Goal: Task Accomplishment & Management: Manage account settings

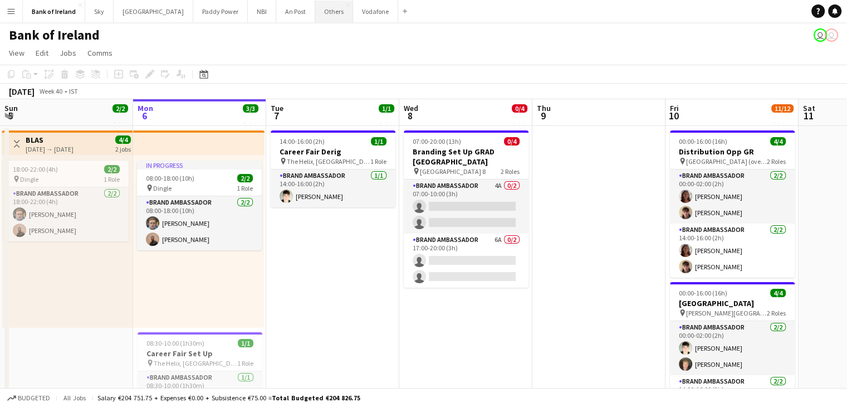
click at [315, 22] on button "Others Close" at bounding box center [334, 12] width 38 height 22
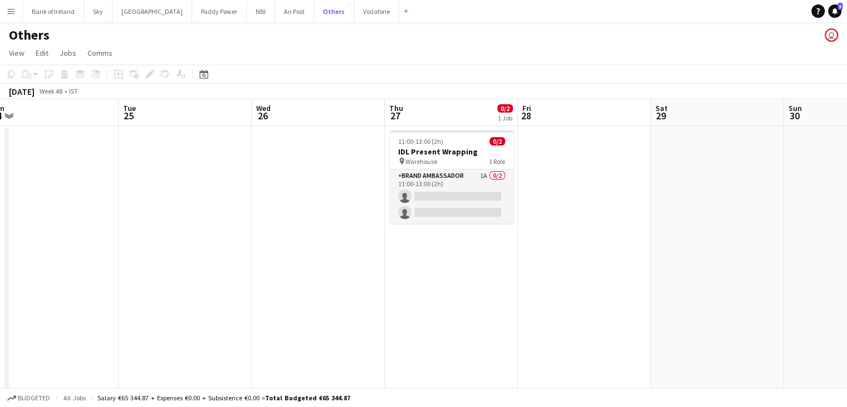
scroll to position [0, 413]
click at [415, 221] on app-card-role "Brand Ambassador 1A 0/2 11:00-13:00 (2h) single-neutral-actions single-neutral-…" at bounding box center [452, 196] width 125 height 54
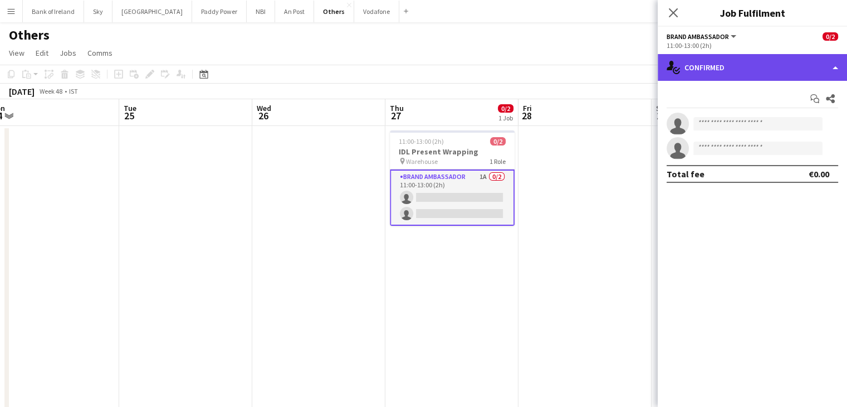
click at [719, 64] on div "single-neutral-actions-check-2 Confirmed" at bounding box center [752, 67] width 189 height 27
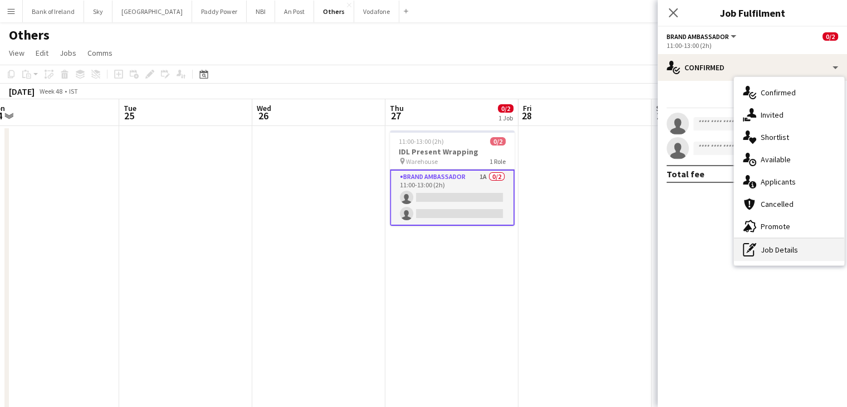
click at [772, 248] on div "pen-write Job Details" at bounding box center [789, 249] width 110 height 22
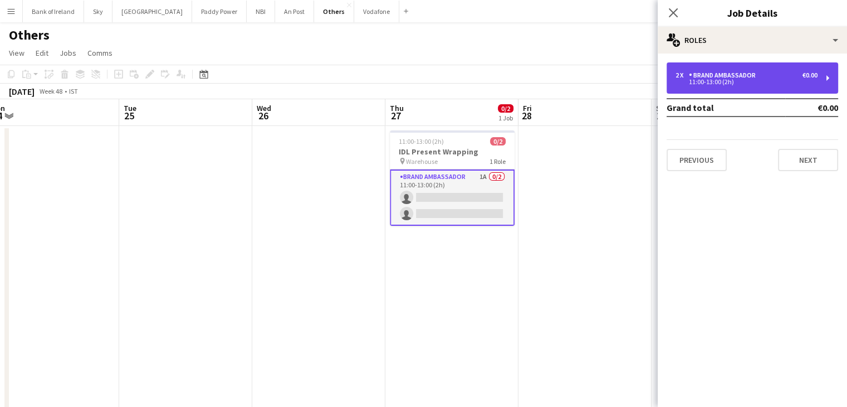
click at [710, 67] on div "2 x Brand Ambassador €0.00 11:00-13:00 (2h)" at bounding box center [753, 77] width 172 height 31
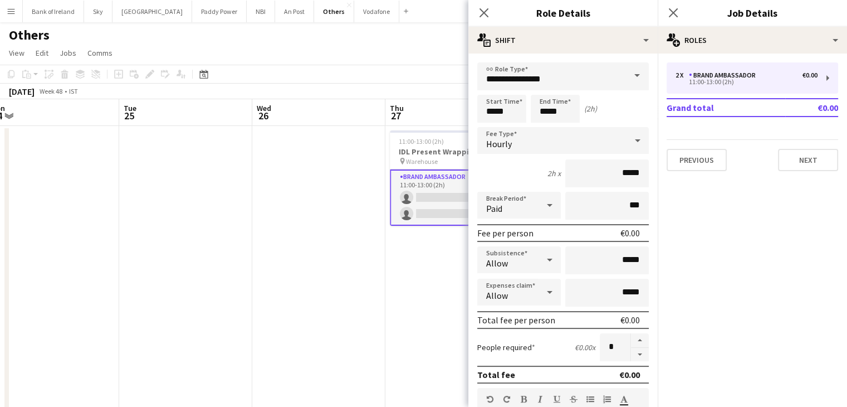
click at [631, 349] on button "button" at bounding box center [640, 354] width 18 height 14
type input "*"
click at [801, 165] on button "Next" at bounding box center [808, 160] width 60 height 22
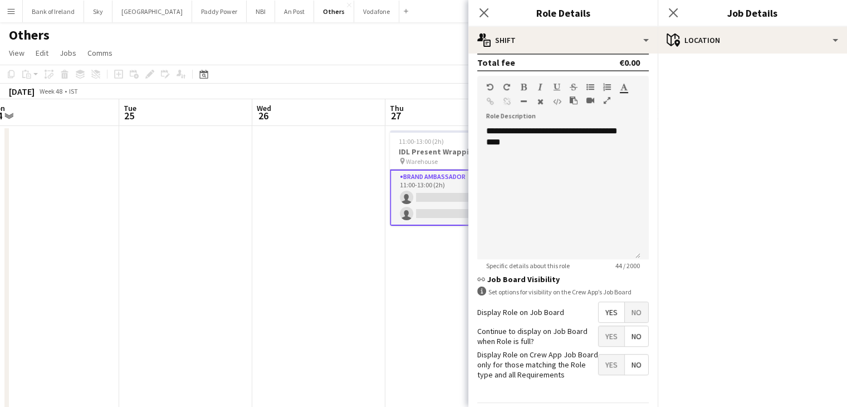
scroll to position [345, 0]
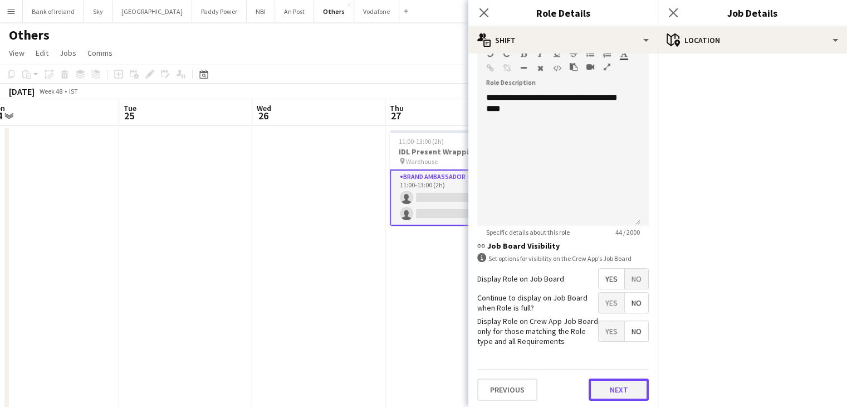
click at [606, 388] on button "Next" at bounding box center [619, 389] width 60 height 22
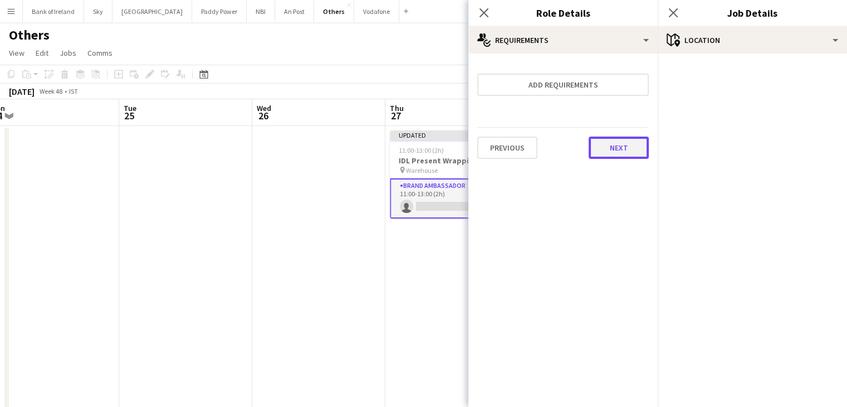
click at [632, 148] on button "Next" at bounding box center [619, 147] width 60 height 22
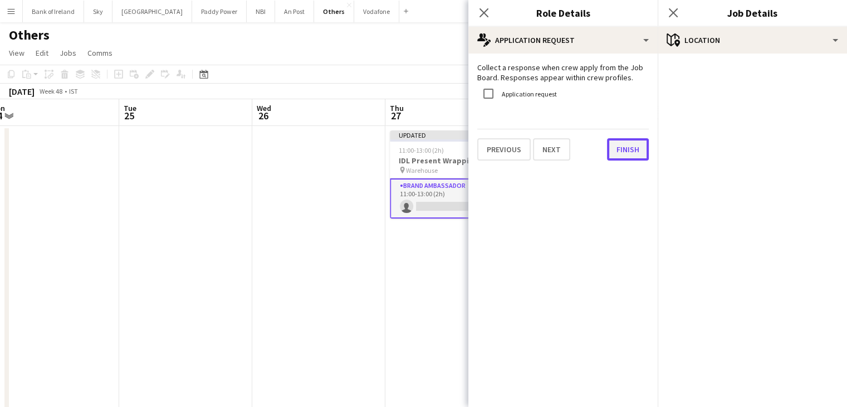
click at [619, 145] on button "Finish" at bounding box center [628, 149] width 42 height 22
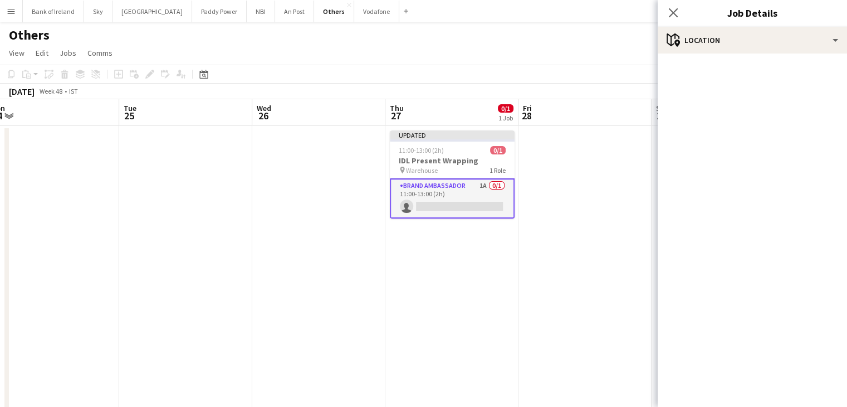
click at [489, 249] on app-date-cell "Updated 11:00-13:00 (2h) 0/1 IDL Present Wrapping pin Warehouse 1 Role Brand Am…" at bounding box center [451, 292] width 133 height 332
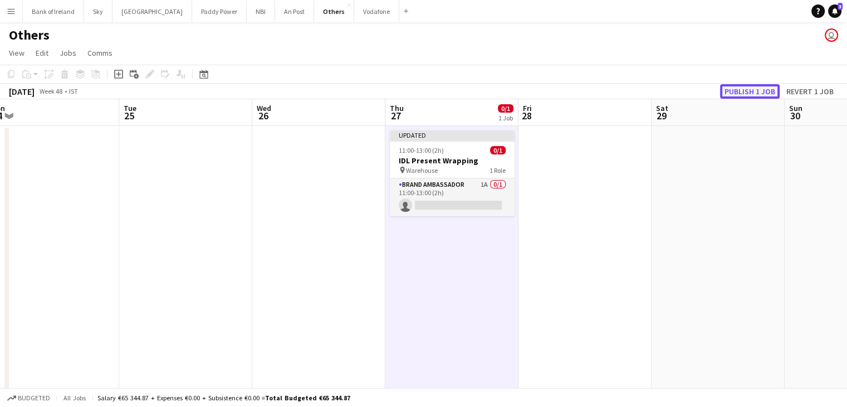
click at [733, 89] on button "Publish 1 job" at bounding box center [750, 91] width 60 height 14
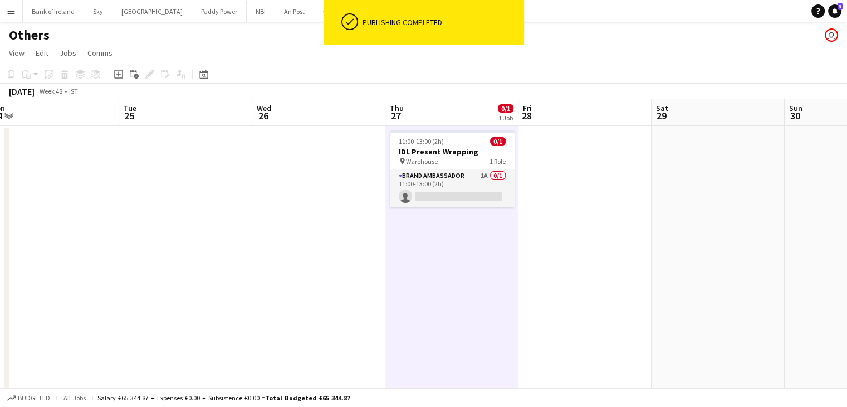
click at [610, 228] on app-date-cell at bounding box center [584, 292] width 133 height 332
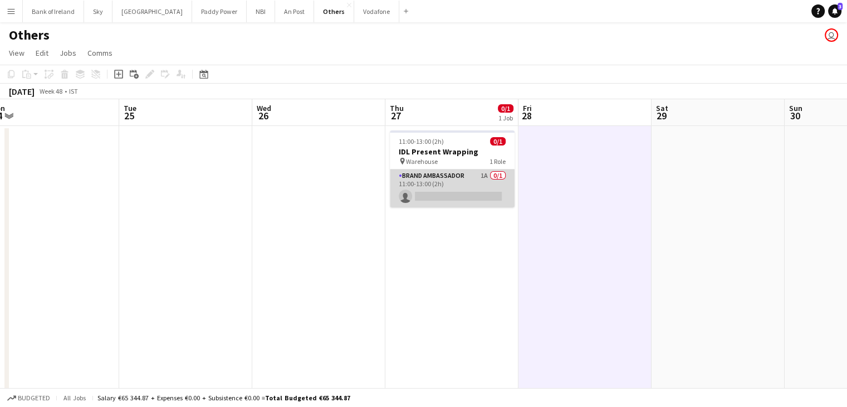
click at [482, 194] on app-card-role "Brand Ambassador 1A 0/1 11:00-13:00 (2h) single-neutral-actions" at bounding box center [452, 188] width 125 height 38
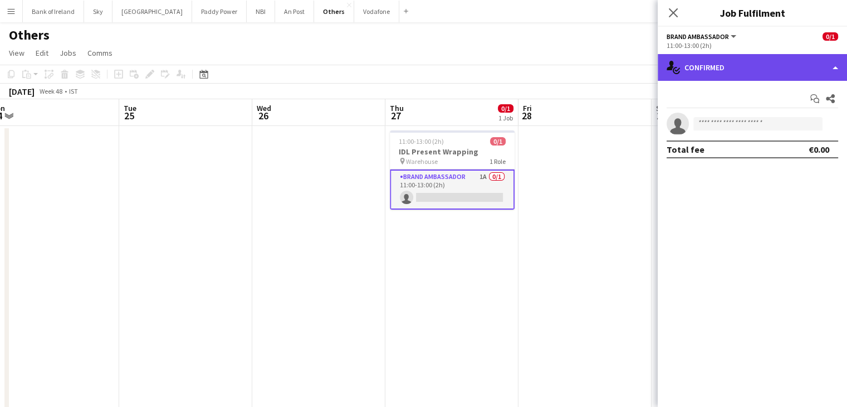
click at [788, 71] on div "single-neutral-actions-check-2 Confirmed" at bounding box center [752, 67] width 189 height 27
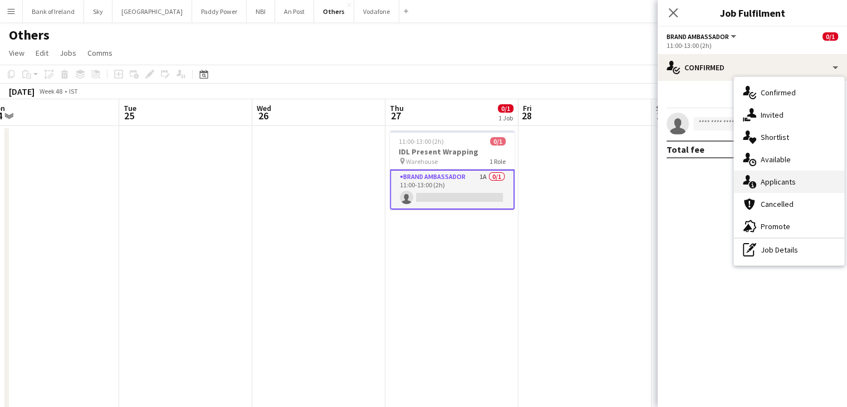
click at [774, 183] on span "Applicants" at bounding box center [778, 182] width 35 height 10
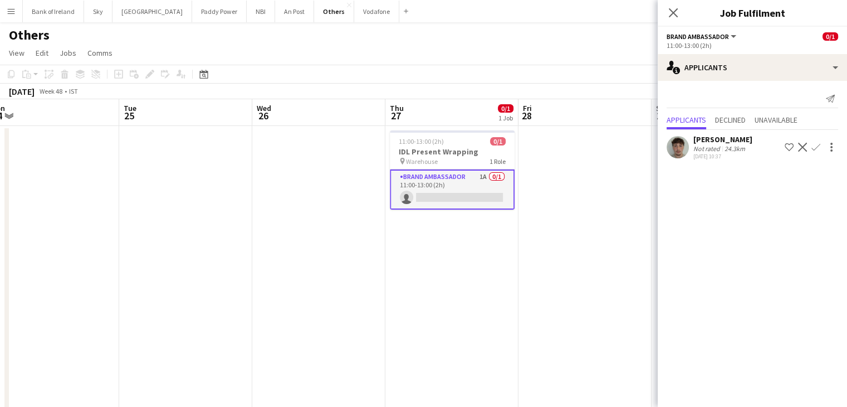
click at [569, 216] on app-date-cell at bounding box center [584, 292] width 133 height 332
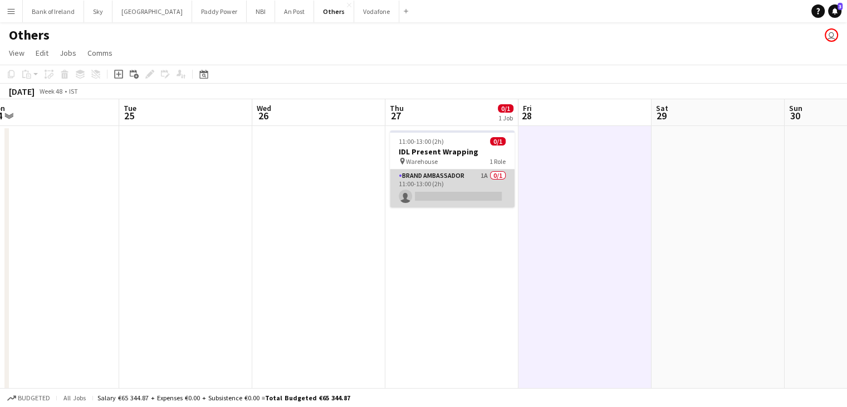
click at [450, 177] on app-card-role "Brand Ambassador 1A 0/1 11:00-13:00 (2h) single-neutral-actions" at bounding box center [452, 188] width 125 height 38
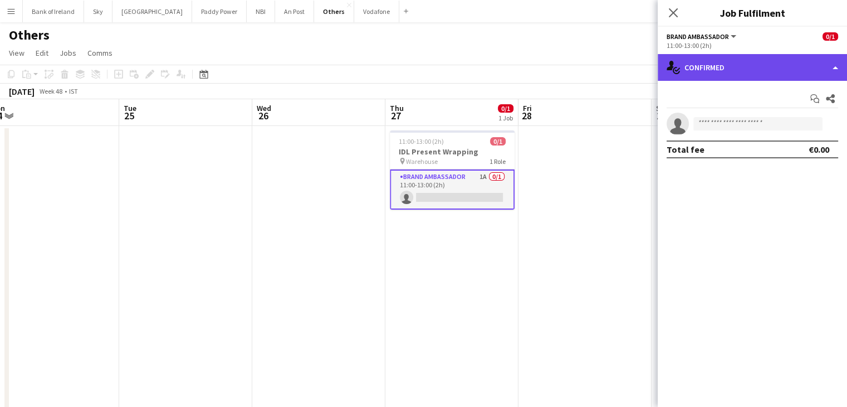
click at [731, 63] on div "single-neutral-actions-check-2 Confirmed" at bounding box center [752, 67] width 189 height 27
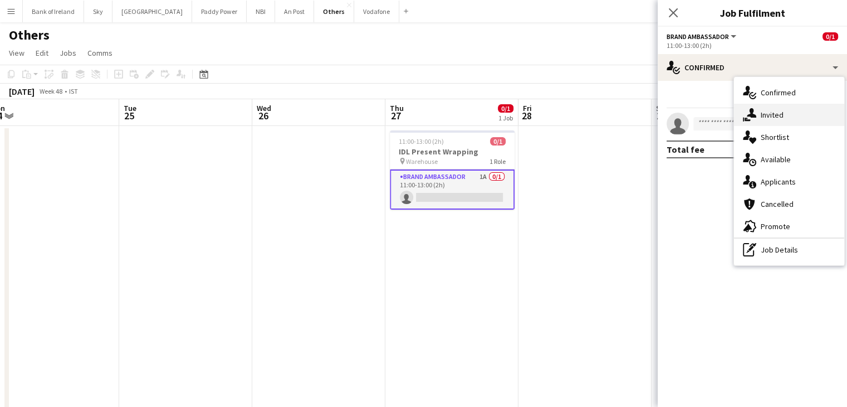
click at [760, 111] on div "single-neutral-actions-share-1 Invited" at bounding box center [789, 115] width 110 height 22
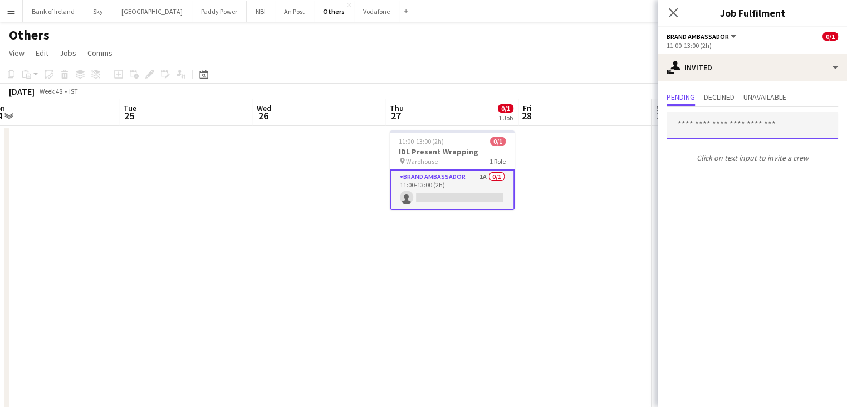
click at [760, 114] on input "text" at bounding box center [753, 125] width 172 height 28
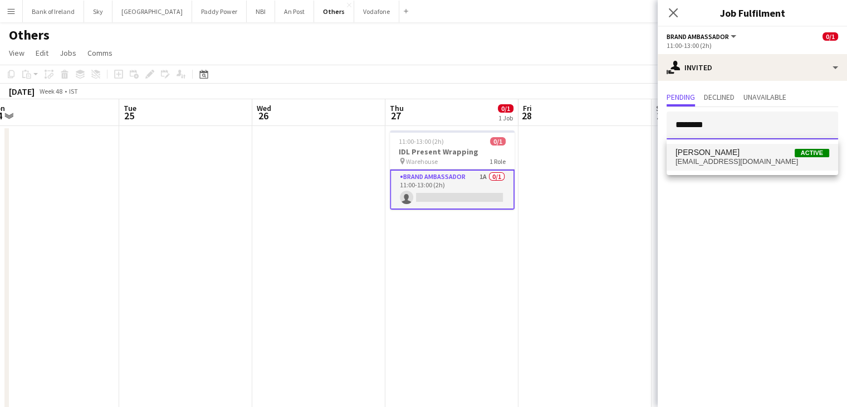
type input "********"
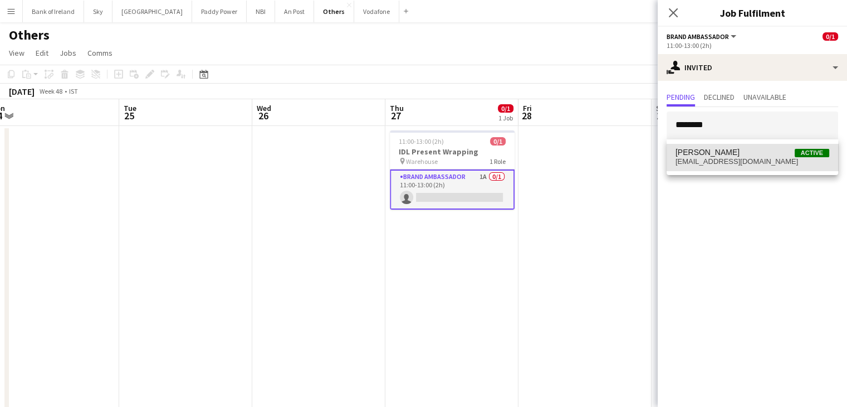
click at [756, 148] on mat-option "Muireann O'Gorman Active muireannogorman@gmail.com" at bounding box center [753, 157] width 172 height 27
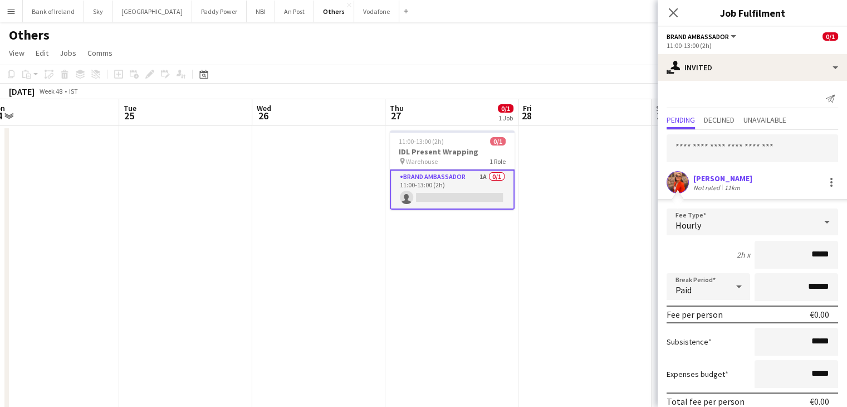
scroll to position [49, 0]
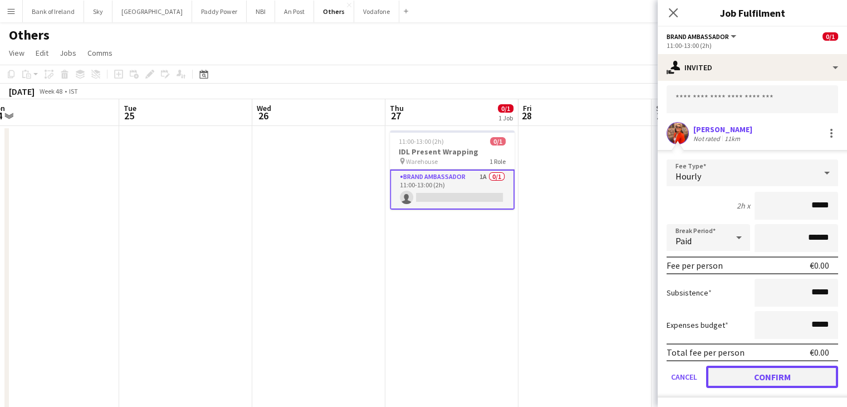
click at [758, 370] on button "Confirm" at bounding box center [772, 376] width 132 height 22
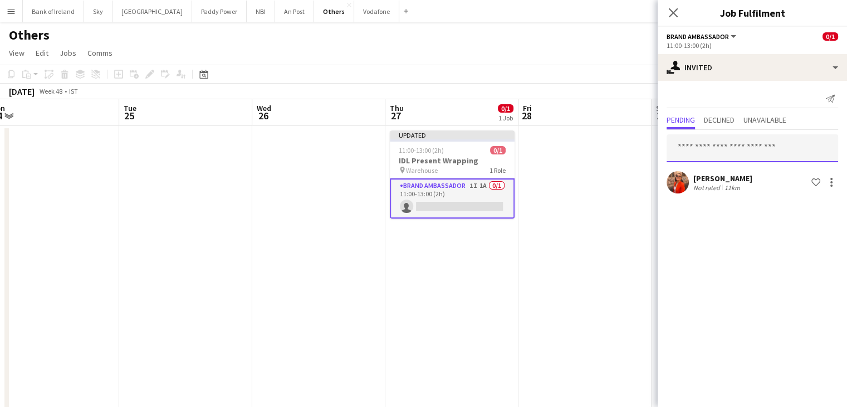
click at [760, 151] on input "text" at bounding box center [753, 148] width 172 height 28
type input "******"
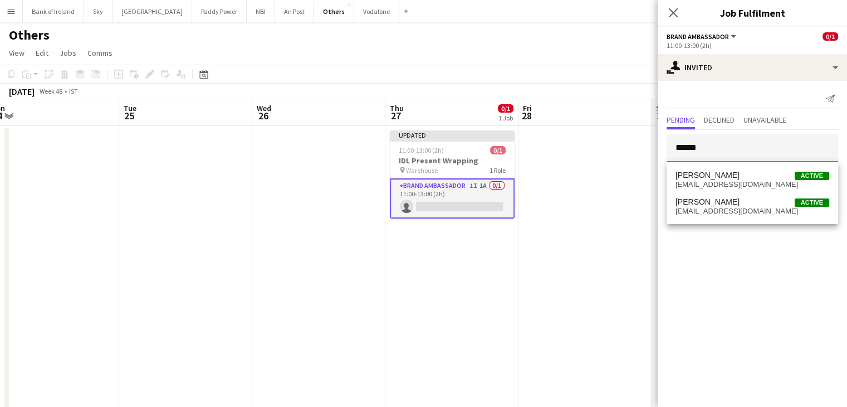
drag, startPoint x: 760, startPoint y: 151, endPoint x: 621, endPoint y: 160, distance: 138.4
click at [621, 160] on body "Menu Boards Boards Boards All jobs Status Workforce Workforce My Workforce Recr…" at bounding box center [423, 238] width 847 height 477
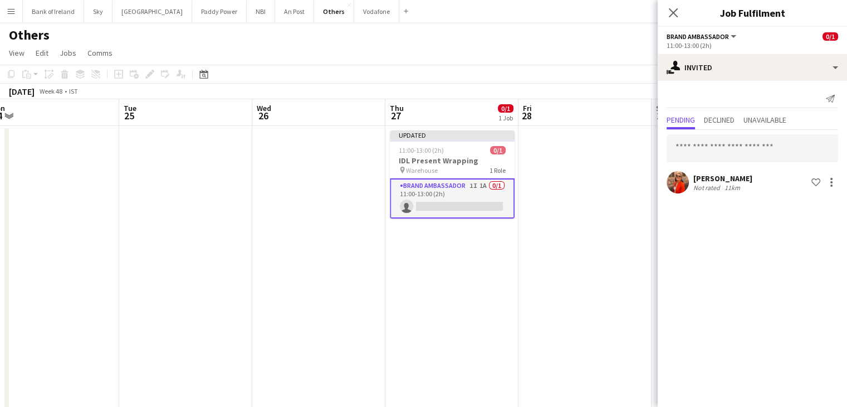
click at [621, 160] on app-date-cell at bounding box center [584, 292] width 133 height 332
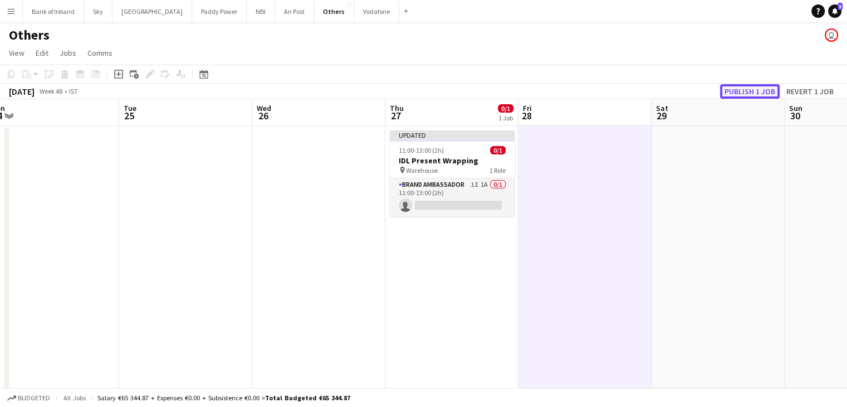
click at [735, 89] on button "Publish 1 job" at bounding box center [750, 91] width 60 height 14
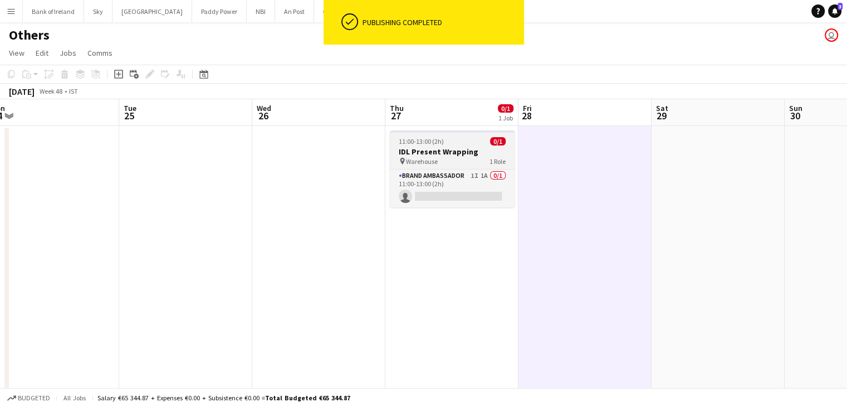
click at [437, 159] on div "pin Warehouse 1 Role" at bounding box center [452, 160] width 125 height 9
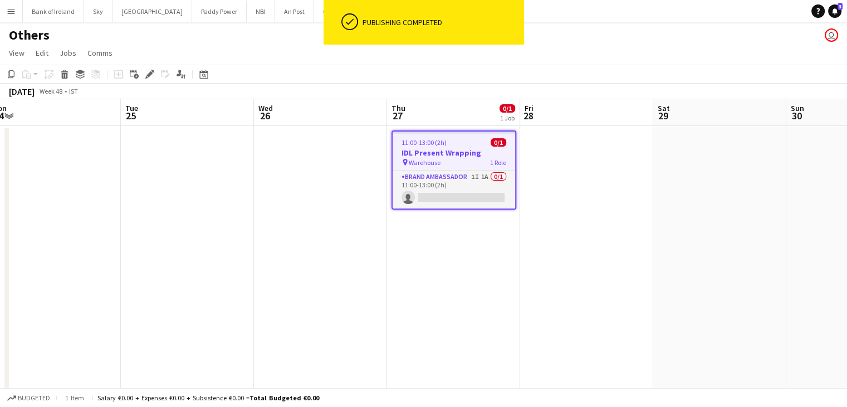
drag, startPoint x: 442, startPoint y: 159, endPoint x: 378, endPoint y: 257, distance: 116.8
click at [378, 257] on app-date-cell at bounding box center [320, 292] width 133 height 332
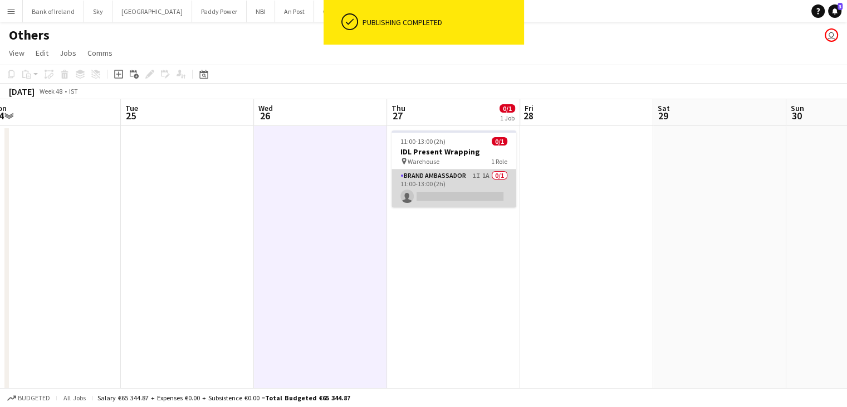
click at [442, 175] on app-card-role "Brand Ambassador 1I 1A 0/1 11:00-13:00 (2h) single-neutral-actions" at bounding box center [453, 188] width 125 height 38
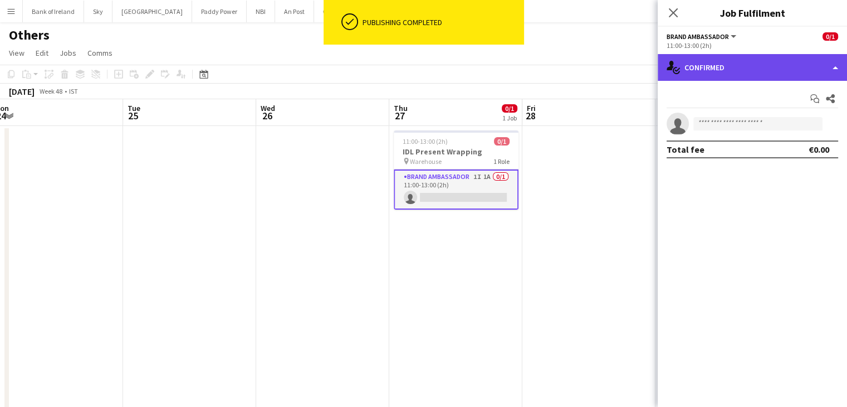
click at [725, 70] on div "single-neutral-actions-check-2 Confirmed" at bounding box center [752, 67] width 189 height 27
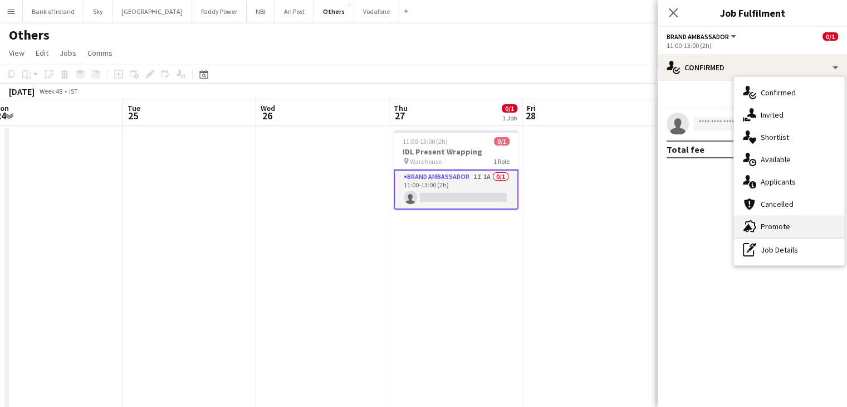
click at [785, 226] on span "Promote" at bounding box center [776, 226] width 30 height 10
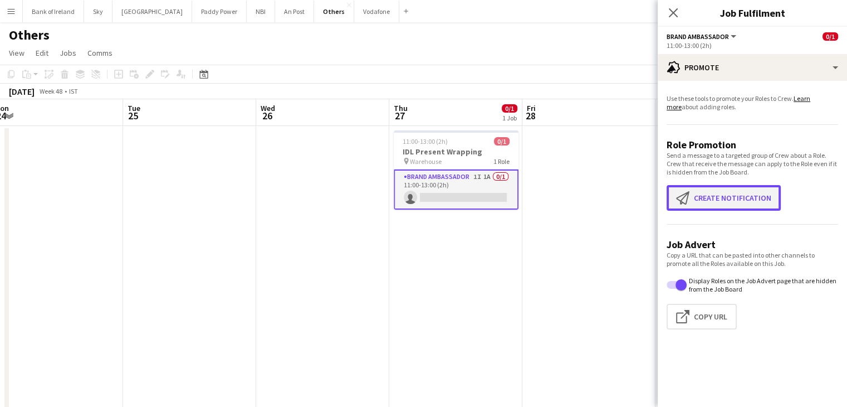
click at [738, 196] on button "Create notification Create notification" at bounding box center [724, 198] width 114 height 26
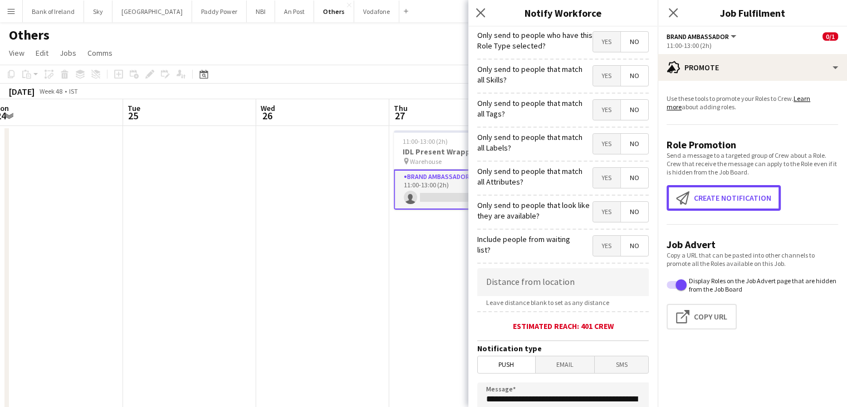
scroll to position [207, 0]
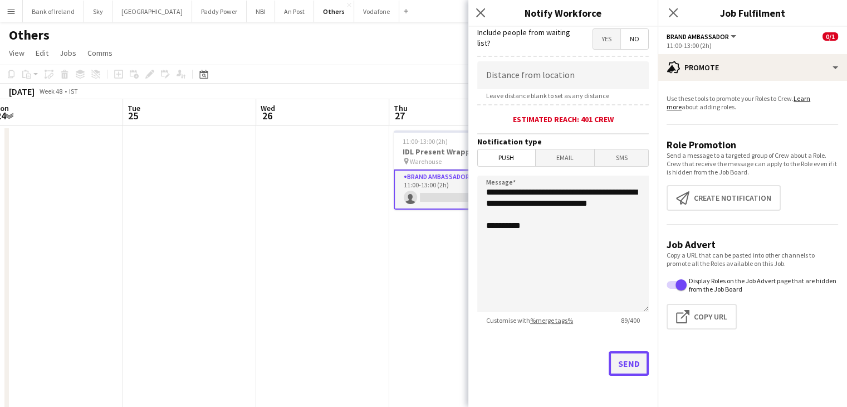
click at [617, 364] on button "Send" at bounding box center [629, 363] width 40 height 25
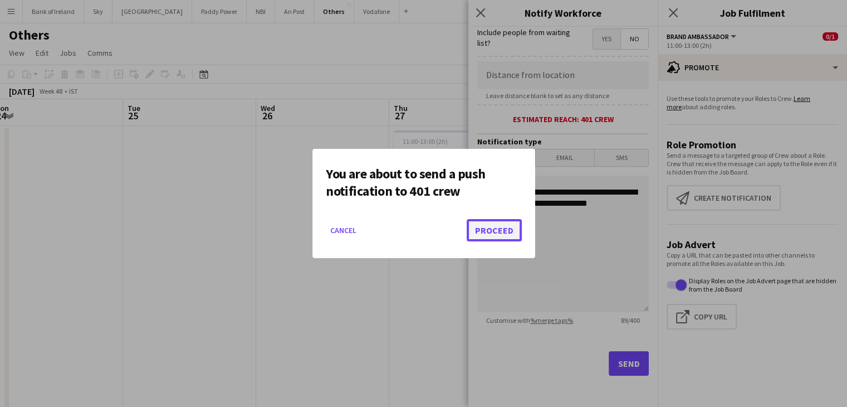
click at [489, 232] on button "Proceed" at bounding box center [494, 230] width 55 height 22
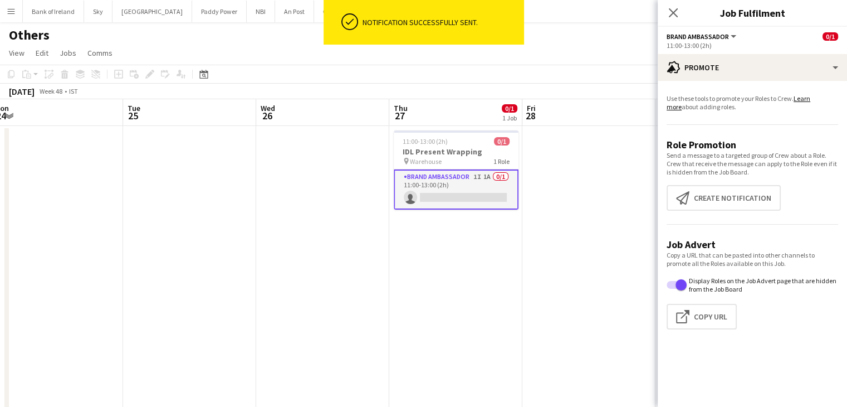
click at [489, 232] on app-date-cell "11:00-13:00 (2h) 0/1 IDL Present Wrapping pin Warehouse 1 Role Brand Ambassador…" at bounding box center [455, 292] width 133 height 332
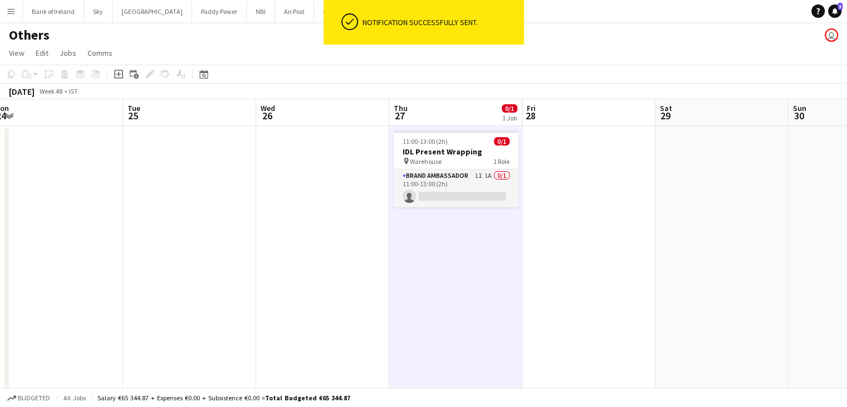
click at [644, 239] on app-date-cell at bounding box center [588, 292] width 133 height 332
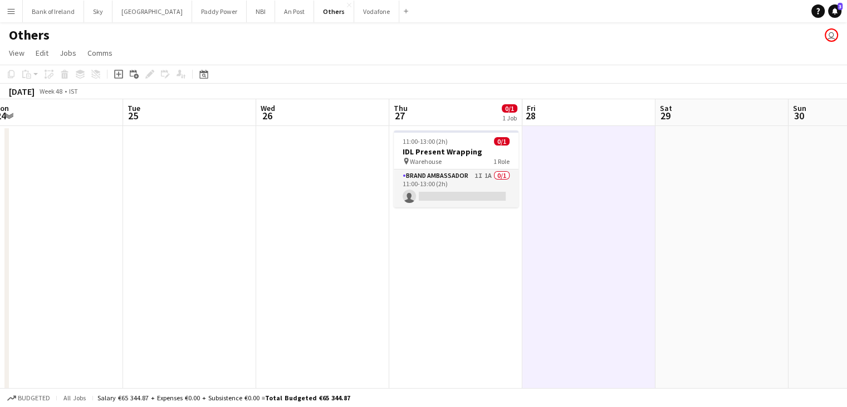
click at [442, 209] on app-date-cell "11:00-13:00 (2h) 0/1 IDL Present Wrapping pin Warehouse 1 Role Brand Ambassador…" at bounding box center [455, 292] width 133 height 332
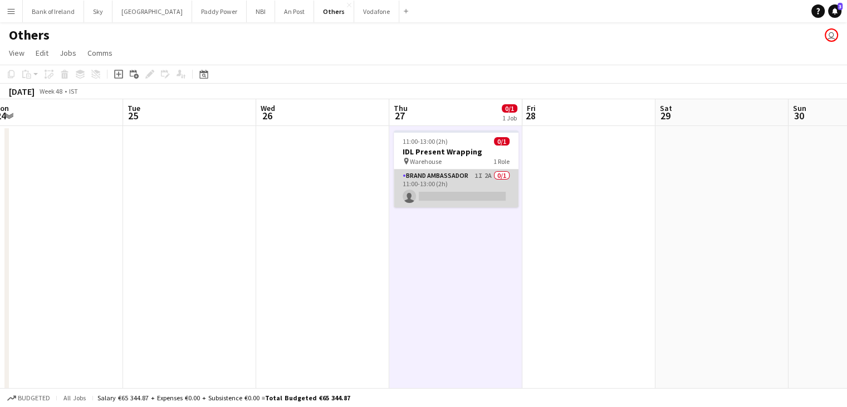
click at [491, 198] on app-card-role "Brand Ambassador 1I 2A 0/1 11:00-13:00 (2h) single-neutral-actions" at bounding box center [456, 188] width 125 height 38
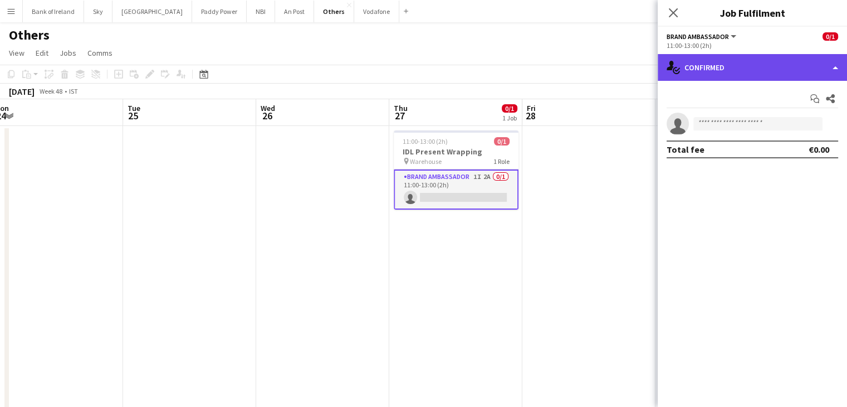
click at [727, 72] on div "single-neutral-actions-check-2 Confirmed" at bounding box center [752, 67] width 189 height 27
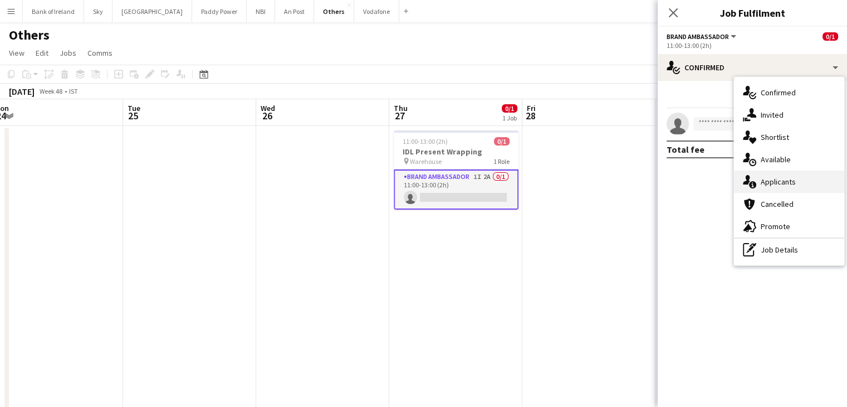
click at [760, 179] on div "single-neutral-actions-information Applicants" at bounding box center [789, 181] width 110 height 22
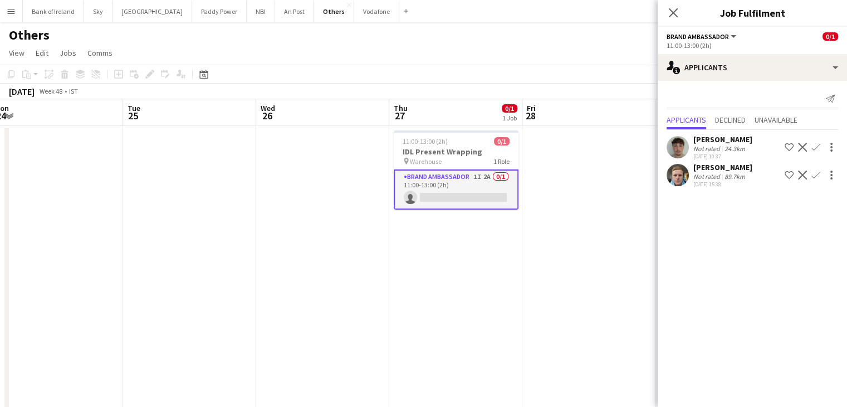
click at [815, 177] on app-icon "Confirm" at bounding box center [815, 174] width 9 height 9
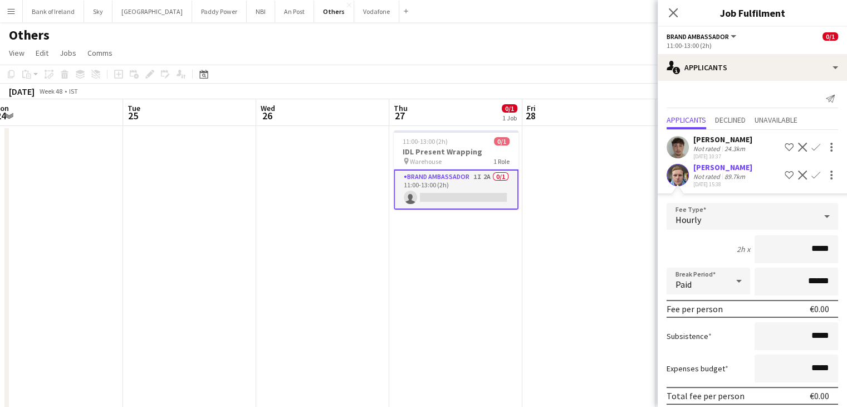
scroll to position [43, 0]
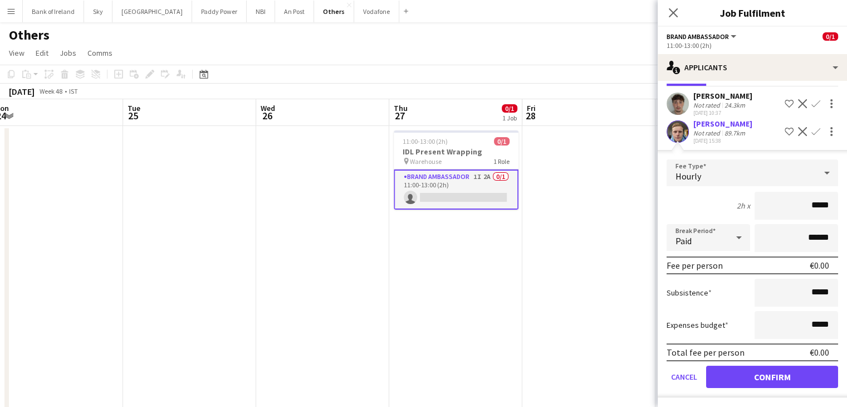
drag, startPoint x: 751, startPoint y: 386, endPoint x: 746, endPoint y: 379, distance: 8.4
click at [746, 379] on form "Fee Type Hourly 2h x ***** Break Period Paid ****** Fee per person €0.00 Subsis…" at bounding box center [752, 278] width 189 height 238
click at [746, 379] on button "Confirm" at bounding box center [772, 376] width 132 height 22
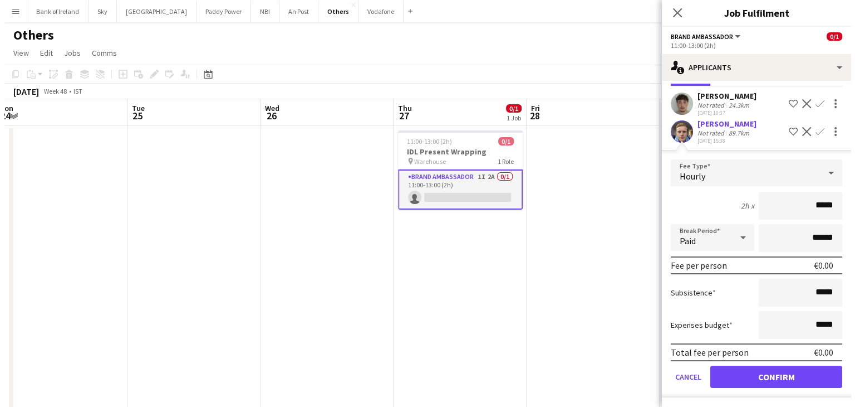
scroll to position [0, 0]
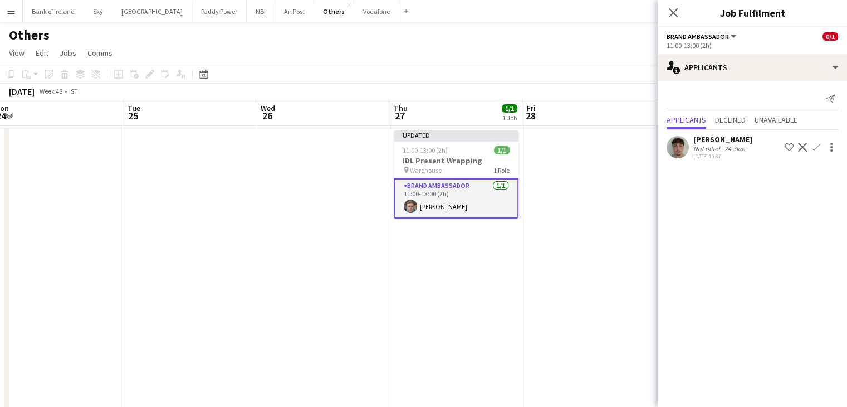
click at [626, 303] on app-date-cell at bounding box center [588, 292] width 133 height 332
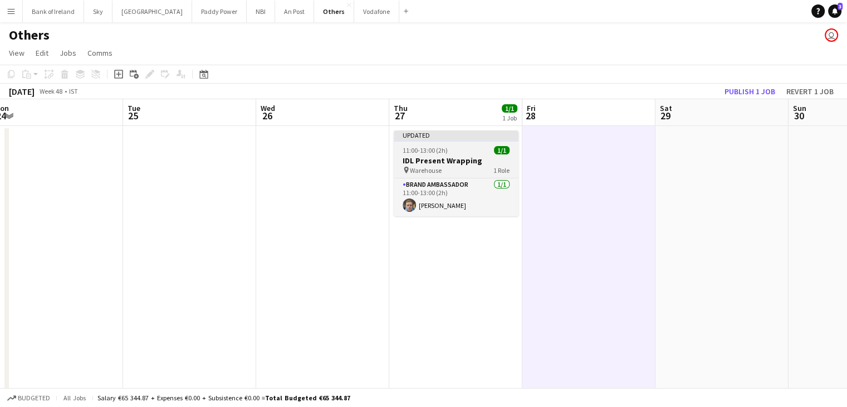
click at [469, 147] on div "11:00-13:00 (2h) 1/1" at bounding box center [456, 150] width 125 height 8
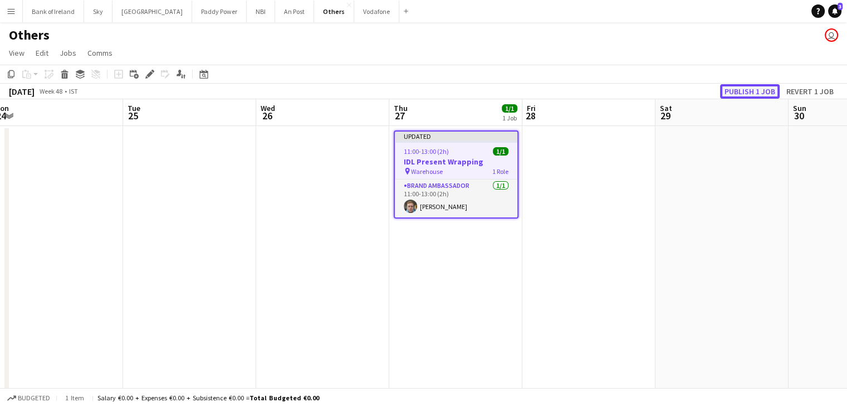
click at [756, 94] on button "Publish 1 job" at bounding box center [750, 91] width 60 height 14
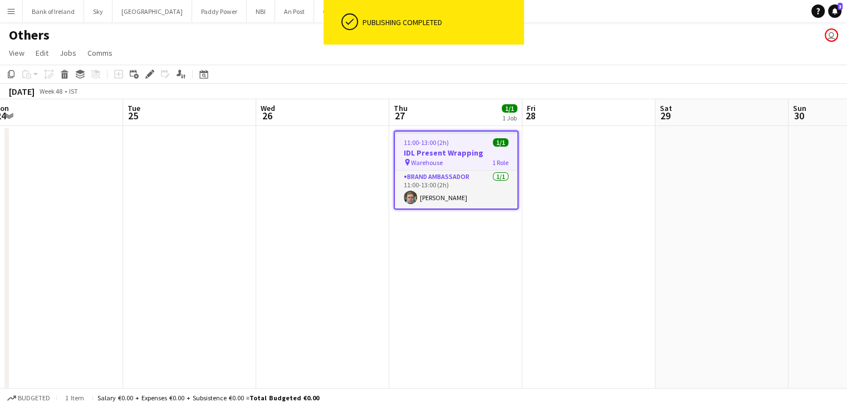
click at [577, 207] on app-date-cell at bounding box center [588, 292] width 133 height 332
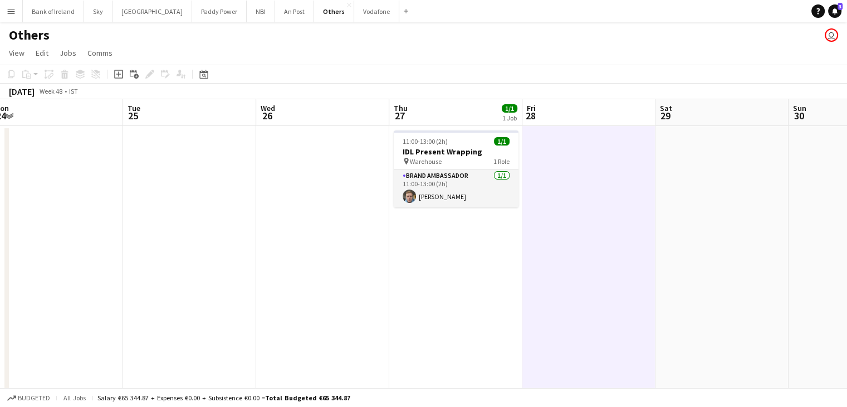
click at [559, 261] on app-date-cell at bounding box center [588, 292] width 133 height 332
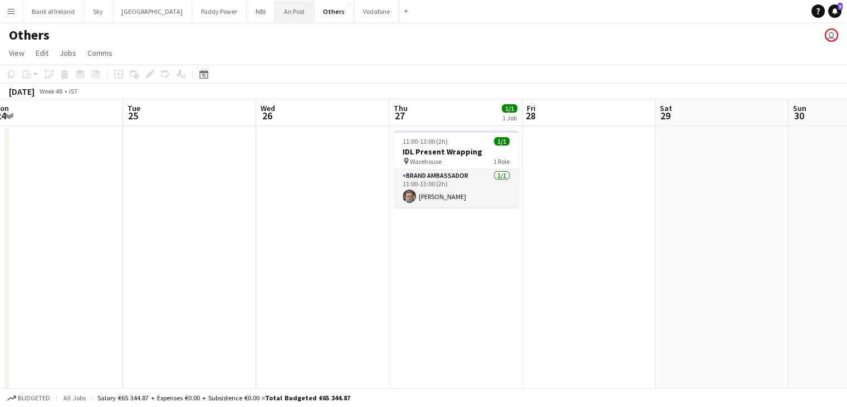
click at [275, 14] on button "An Post Close" at bounding box center [294, 12] width 39 height 22
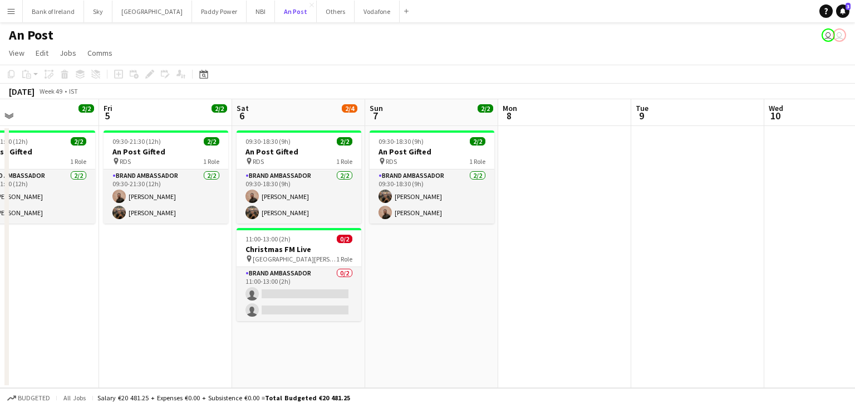
scroll to position [0, 300]
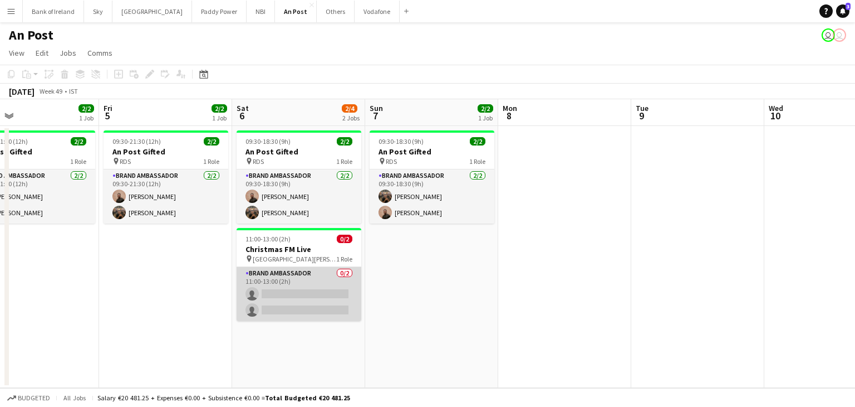
click at [309, 290] on app-card-role "Brand Ambassador 0/2 11:00-13:00 (2h) single-neutral-actions single-neutral-act…" at bounding box center [299, 294] width 125 height 54
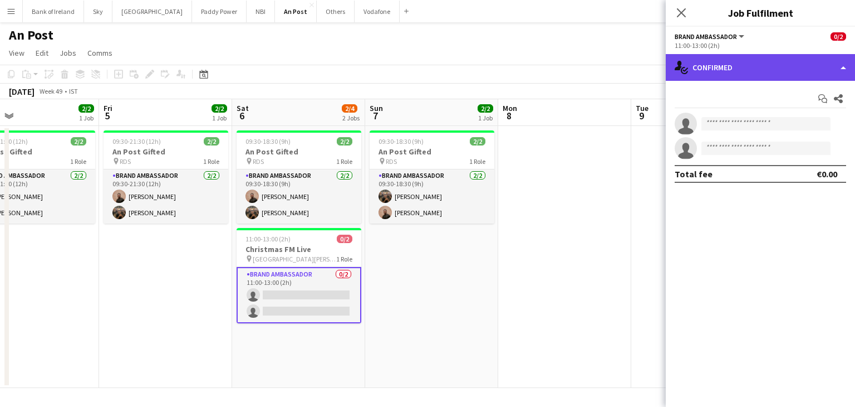
click at [724, 60] on div "single-neutral-actions-check-2 Confirmed" at bounding box center [760, 67] width 189 height 27
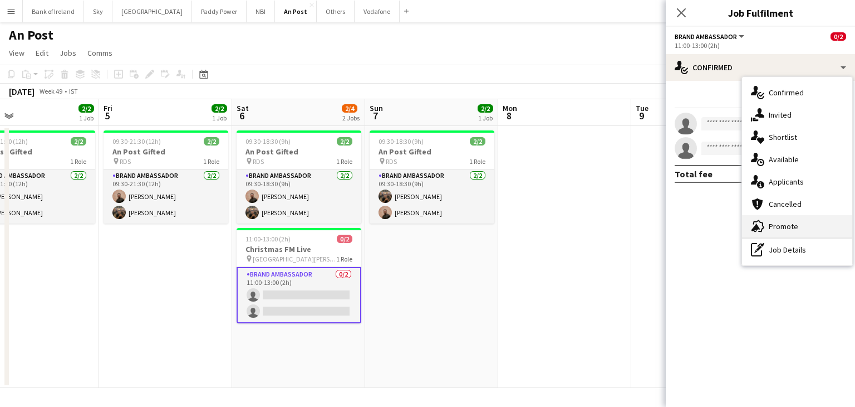
click at [776, 232] on div "advertising-megaphone Promote" at bounding box center [797, 226] width 110 height 22
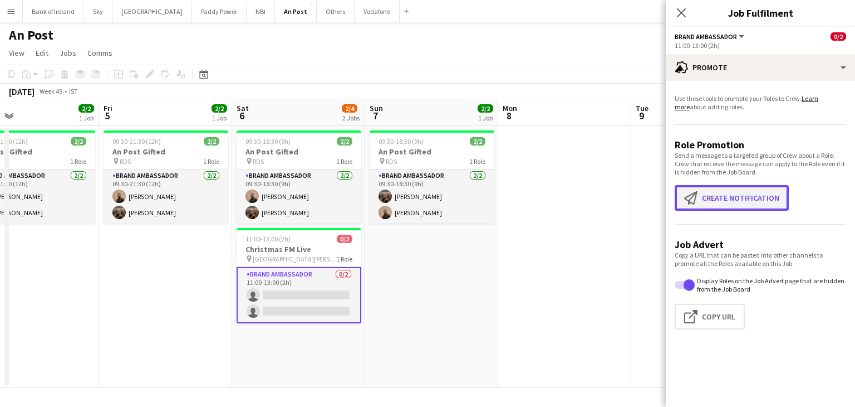
click at [754, 200] on button "Create notification Create notification" at bounding box center [732, 198] width 114 height 26
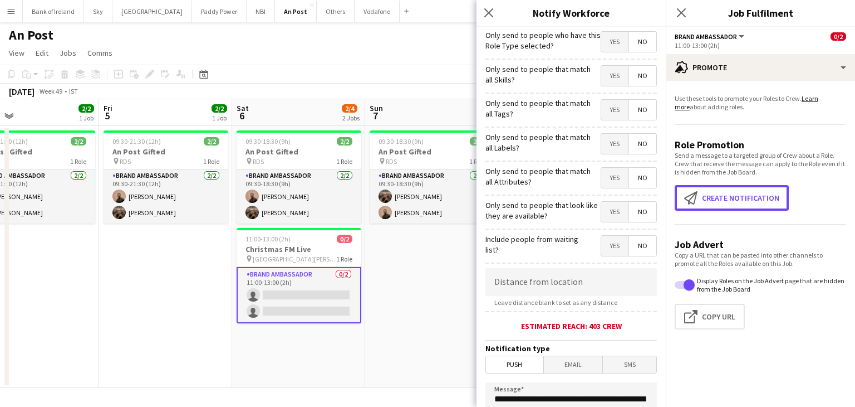
scroll to position [207, 0]
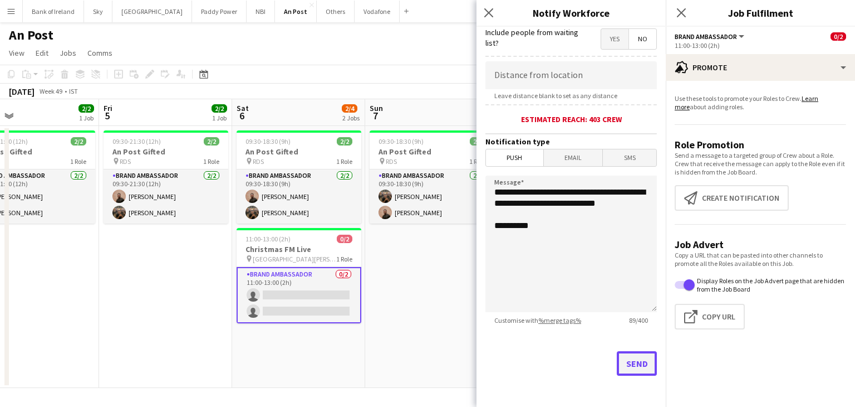
click at [628, 368] on button "Send" at bounding box center [637, 363] width 40 height 25
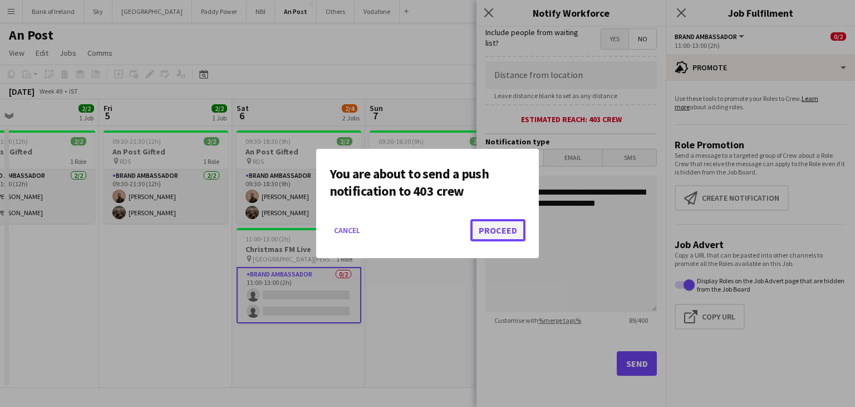
click at [502, 223] on button "Proceed" at bounding box center [498, 230] width 55 height 22
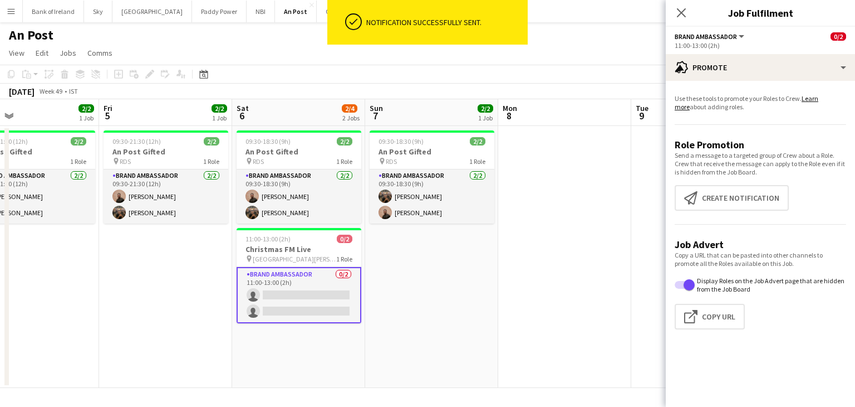
click at [443, 260] on app-date-cell "09:30-18:30 (9h) 2/2 An Post Gifted pin RDS 1 Role Brand Ambassador 2/2 09:30-1…" at bounding box center [431, 257] width 133 height 262
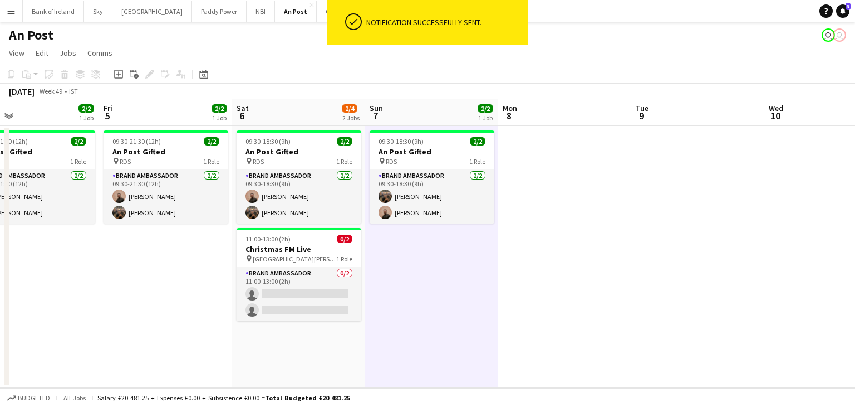
click at [439, 288] on app-date-cell "09:30-18:30 (9h) 2/2 An Post Gifted pin RDS 1 Role Brand Ambassador 2/2 09:30-1…" at bounding box center [431, 257] width 133 height 262
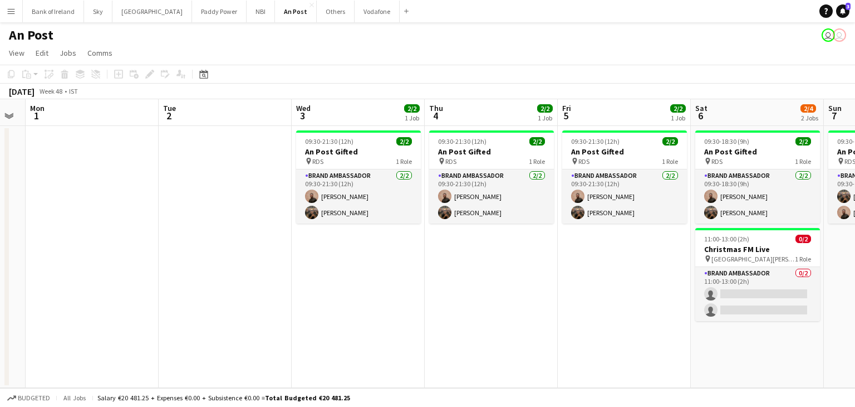
scroll to position [0, 238]
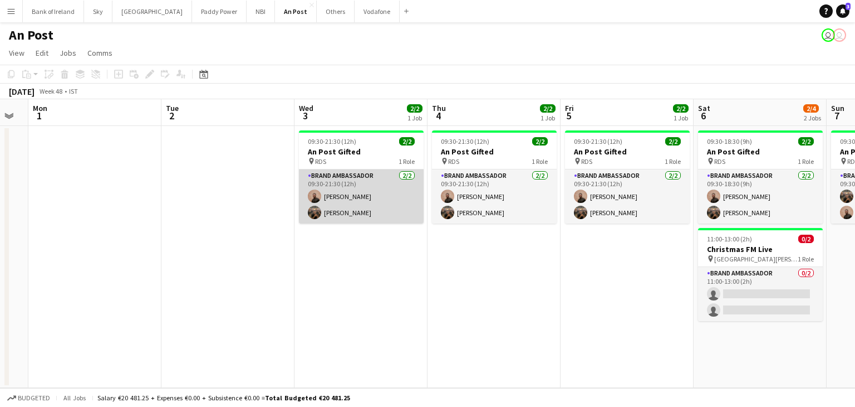
click at [392, 212] on app-card-role "Brand Ambassador 2/2 09:30-21:30 (12h) Andrew Ajetunmobi Matheus Cramolich" at bounding box center [361, 196] width 125 height 54
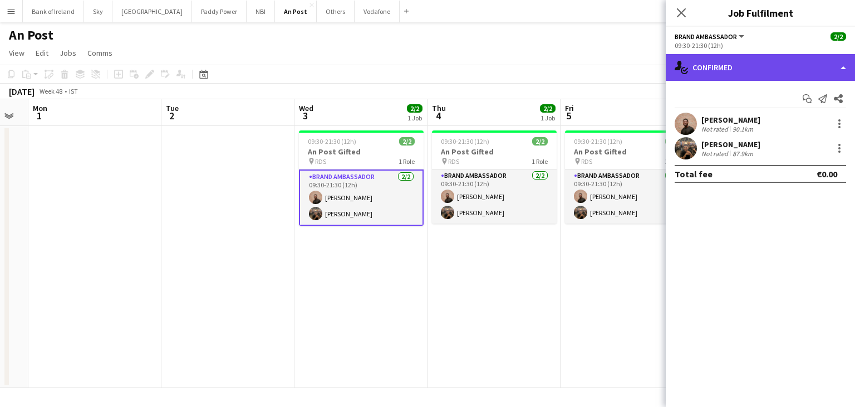
click at [795, 60] on div "single-neutral-actions-check-2 Confirmed" at bounding box center [760, 67] width 189 height 27
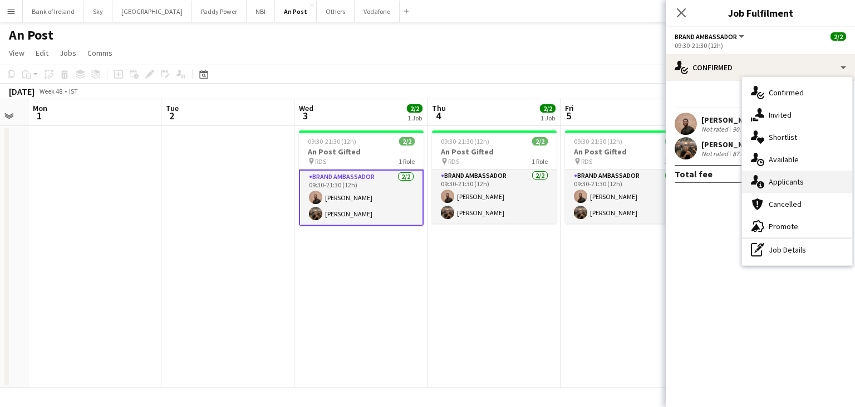
click at [797, 178] on span "Applicants" at bounding box center [786, 182] width 35 height 10
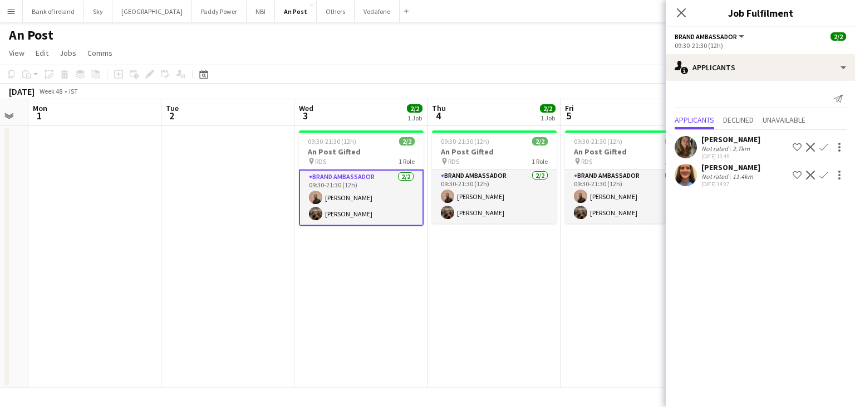
click at [531, 281] on app-date-cell "09:30-21:30 (12h) 2/2 An Post Gifted pin RDS 1 Role Brand Ambassador 2/2 09:30-…" at bounding box center [494, 257] width 133 height 262
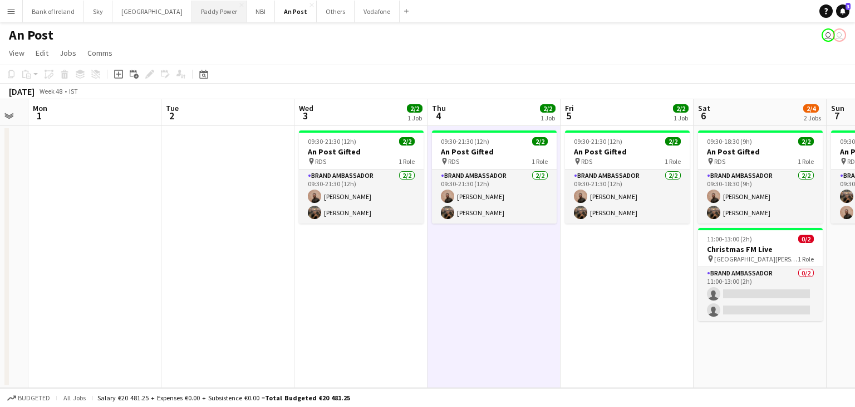
click at [192, 18] on button "Paddy Power Close" at bounding box center [219, 12] width 55 height 22
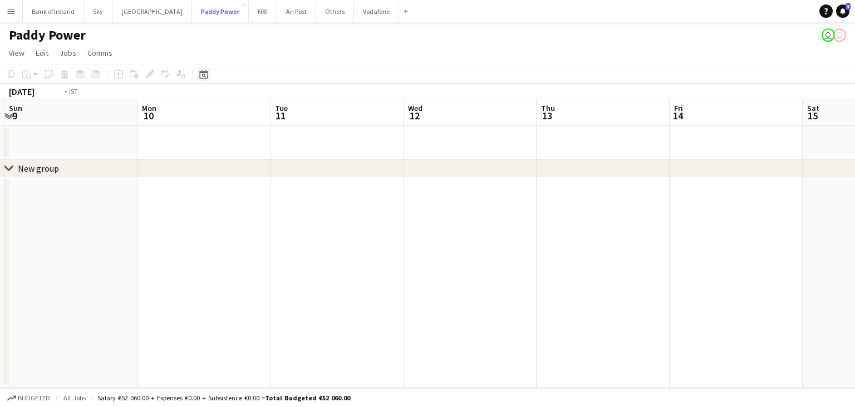
scroll to position [0, 474]
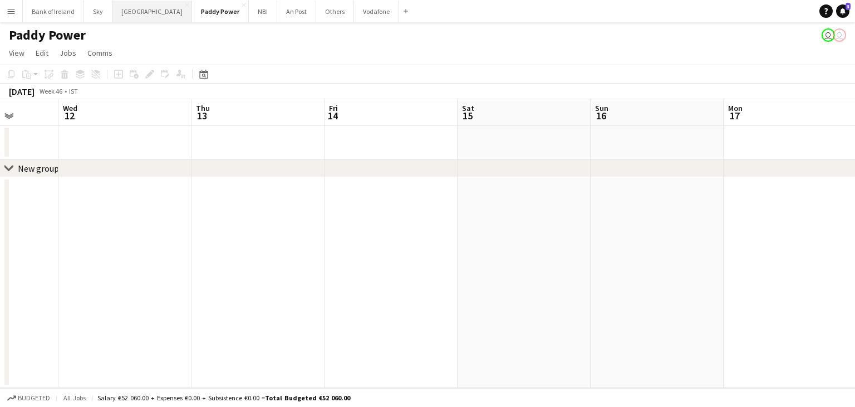
click at [132, 14] on button "Manor Farm Close" at bounding box center [152, 12] width 80 height 22
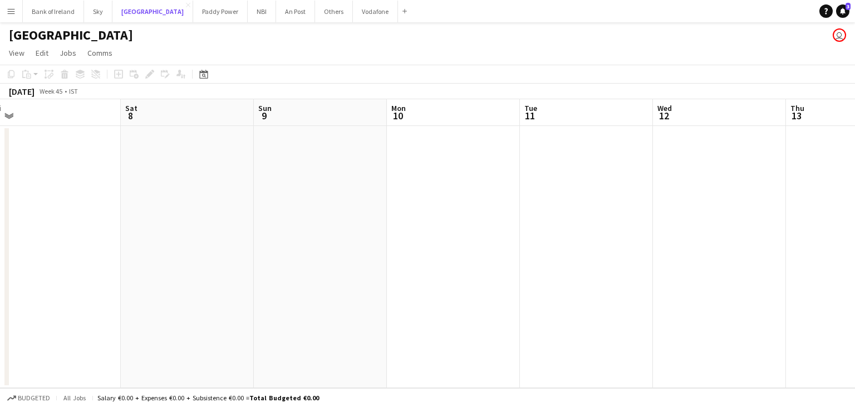
scroll to position [0, 350]
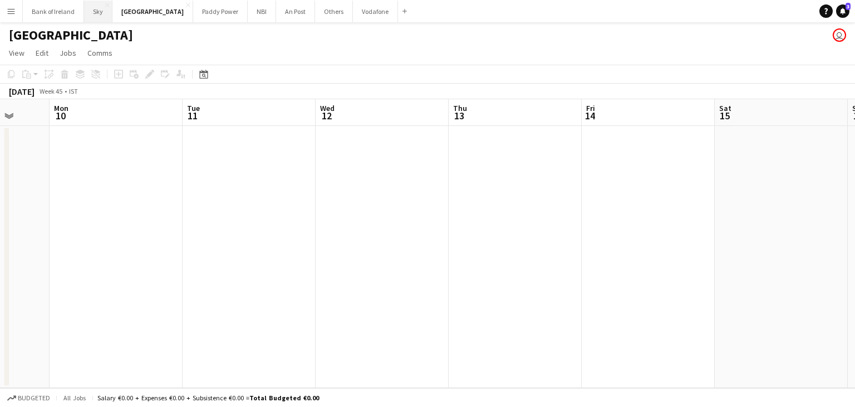
click at [92, 18] on button "Sky Close" at bounding box center [98, 12] width 28 height 22
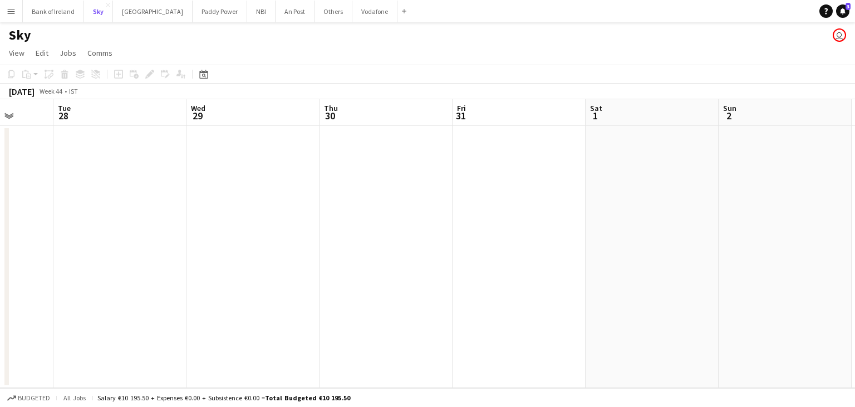
scroll to position [0, 404]
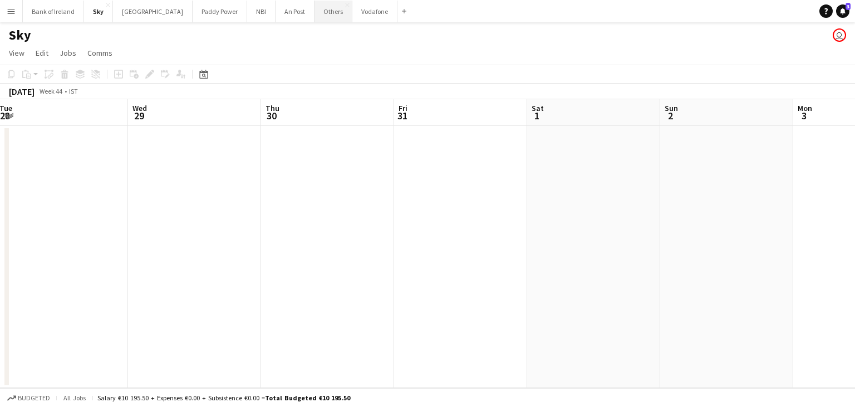
click at [315, 12] on button "Others Close" at bounding box center [334, 12] width 38 height 22
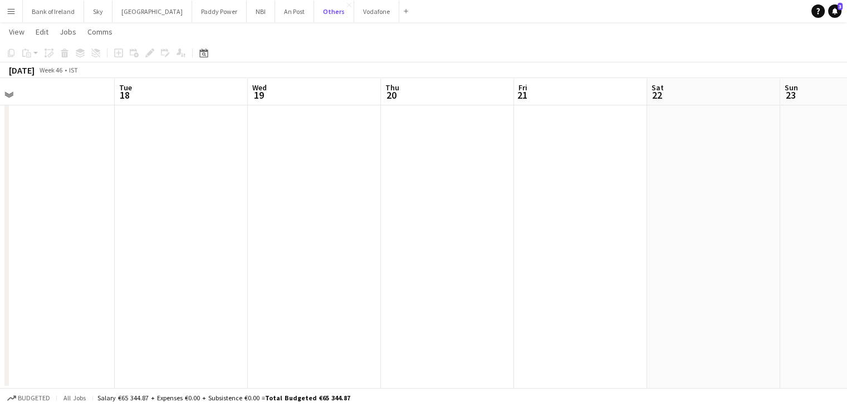
scroll to position [0, 394]
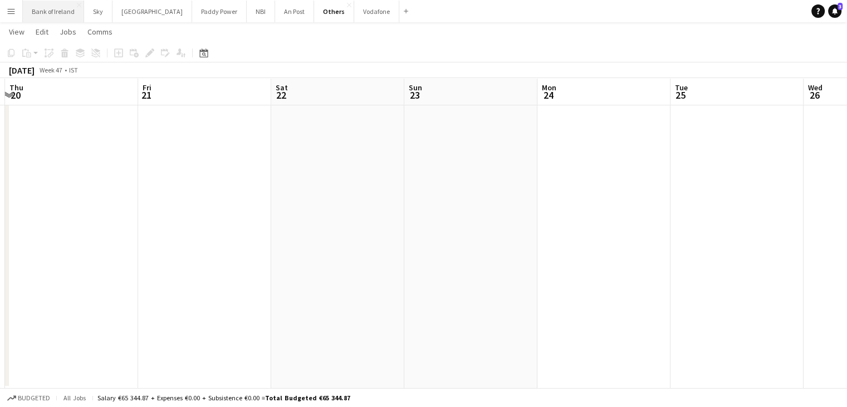
drag, startPoint x: 58, startPoint y: 15, endPoint x: 70, endPoint y: 20, distance: 12.7
click at [59, 15] on button "Bank of Ireland Close" at bounding box center [53, 12] width 61 height 22
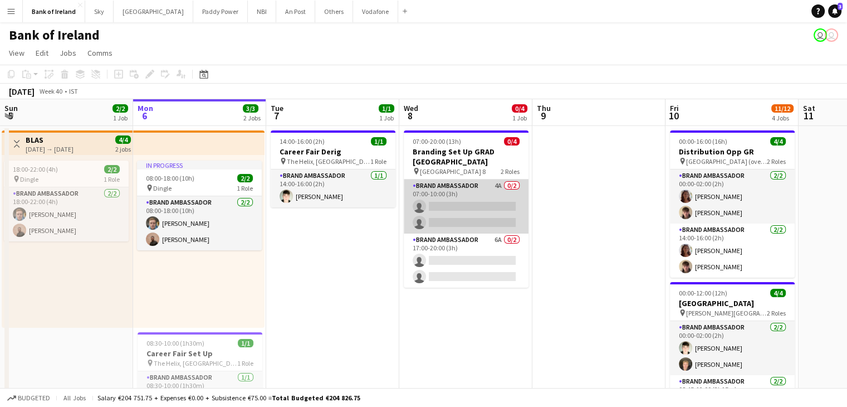
click at [448, 205] on app-card-role "Brand Ambassador 4A 0/2 07:00-10:00 (3h) single-neutral-actions single-neutral-…" at bounding box center [466, 206] width 125 height 54
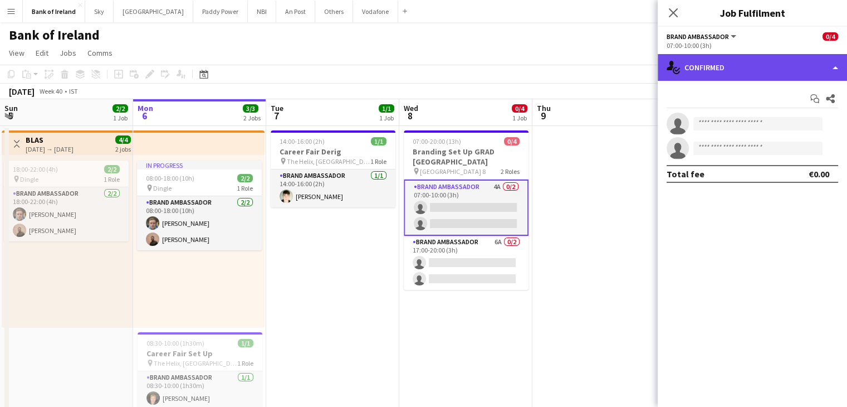
click at [718, 68] on div "single-neutral-actions-check-2 Confirmed" at bounding box center [752, 67] width 189 height 27
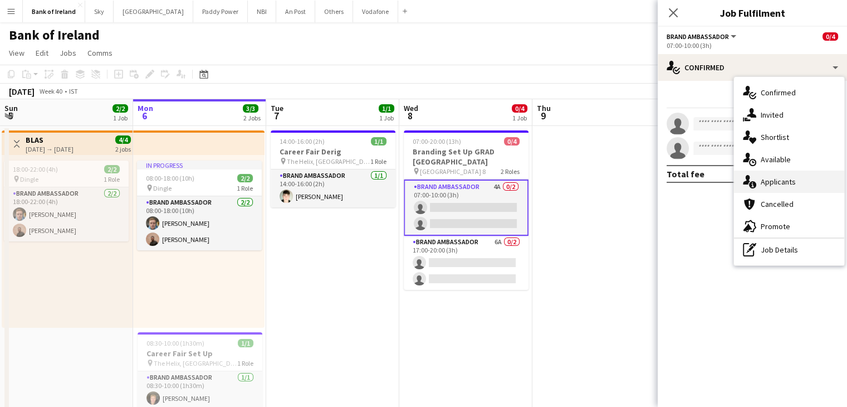
click at [791, 178] on span "Applicants" at bounding box center [778, 182] width 35 height 10
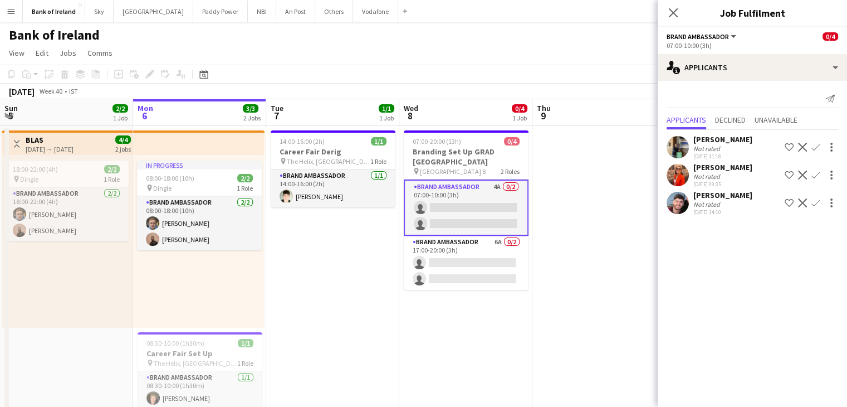
click at [679, 194] on app-user-avatar at bounding box center [678, 203] width 22 height 22
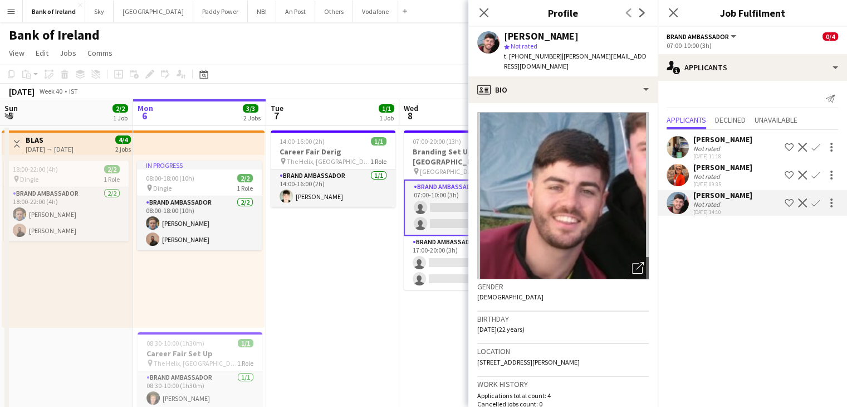
click at [414, 327] on app-date-cell "07:00-20:00 (13h) 0/4 Branding Set Up GRAD IRELAND pin RDS Hall 8 2 Roles Brand…" at bounding box center [465, 403] width 133 height 555
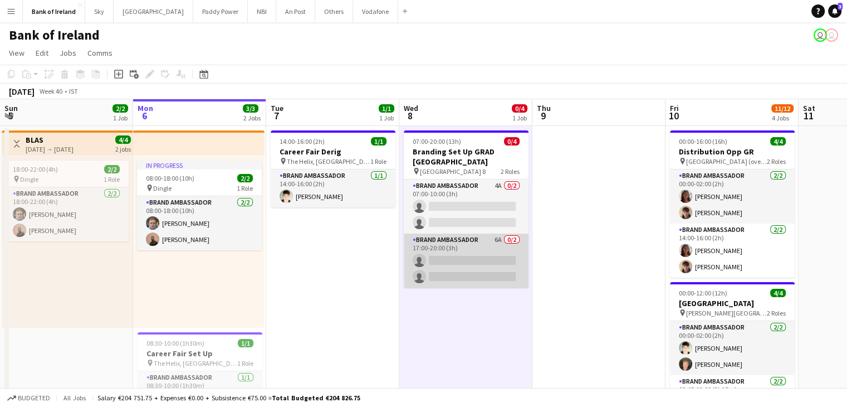
click at [459, 262] on app-card-role "Brand Ambassador 6A 0/2 17:00-20:00 (3h) single-neutral-actions single-neutral-…" at bounding box center [466, 260] width 125 height 54
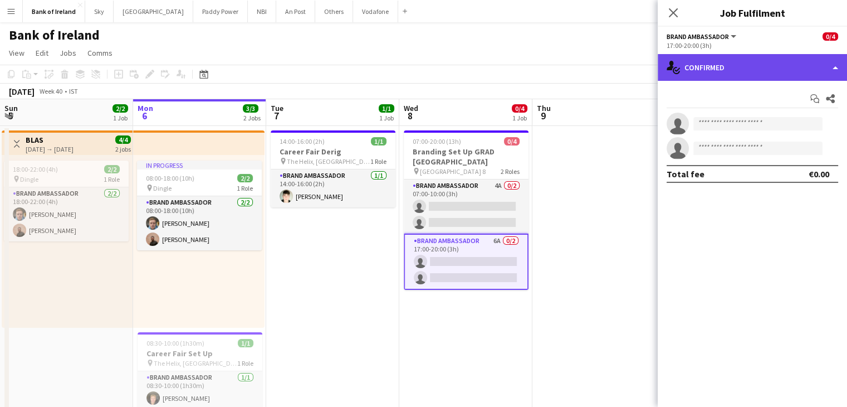
click at [701, 68] on div "single-neutral-actions-check-2 Confirmed" at bounding box center [752, 67] width 189 height 27
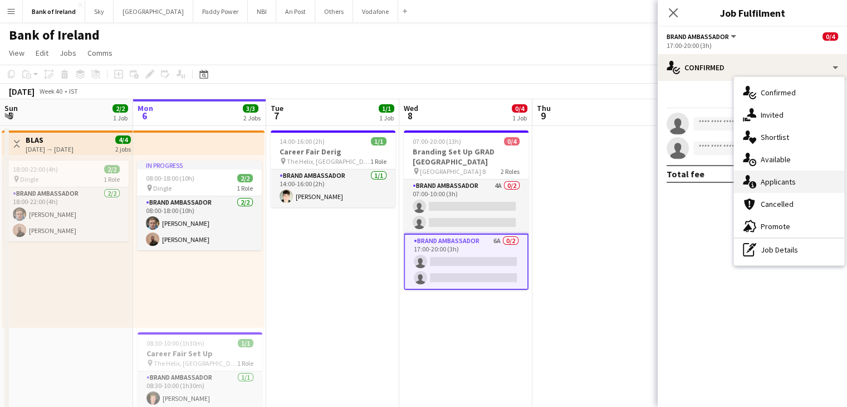
click at [755, 182] on icon at bounding box center [752, 184] width 7 height 7
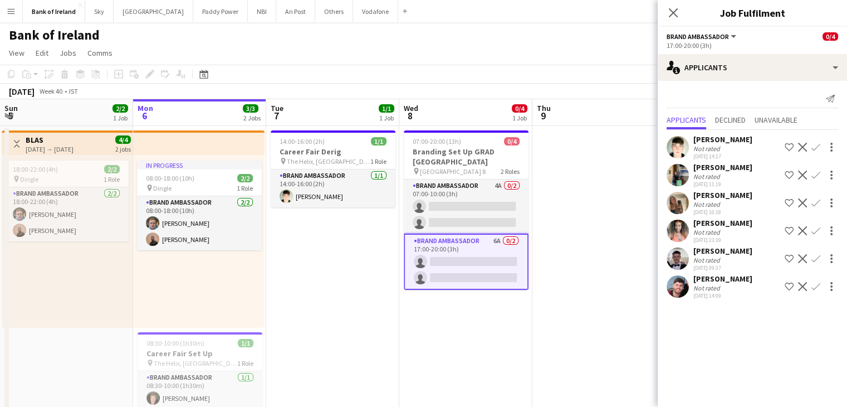
click at [676, 228] on app-user-avatar at bounding box center [678, 230] width 22 height 22
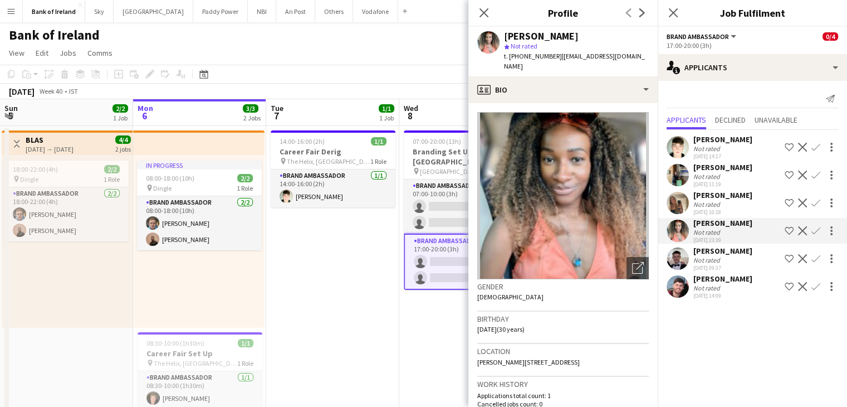
click at [678, 249] on app-user-avatar at bounding box center [678, 258] width 22 height 22
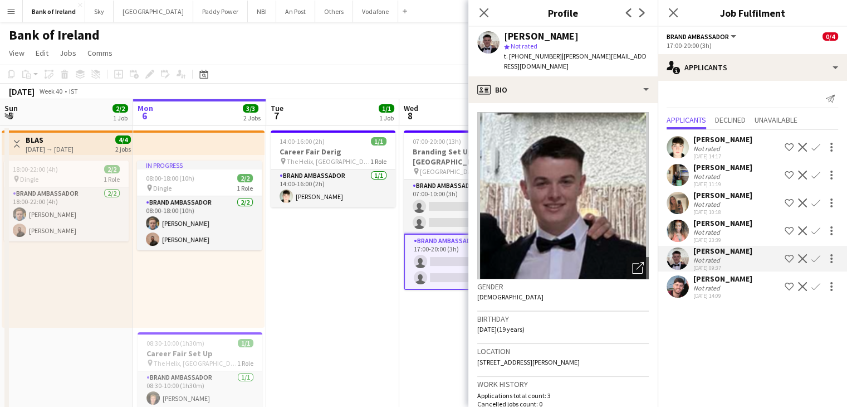
click at [679, 274] on div "Sean Ennis Not rated 06-10-2025 14:09 Shortlist crew Decline Confirm" at bounding box center [752, 286] width 189 height 26
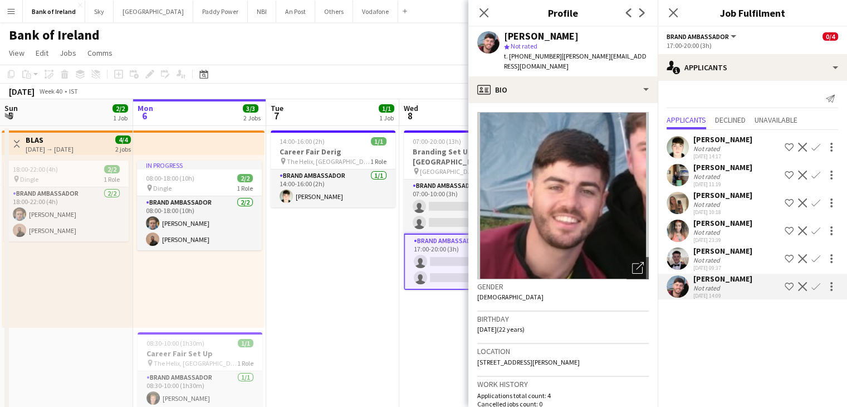
click at [674, 200] on app-user-avatar at bounding box center [678, 203] width 22 height 22
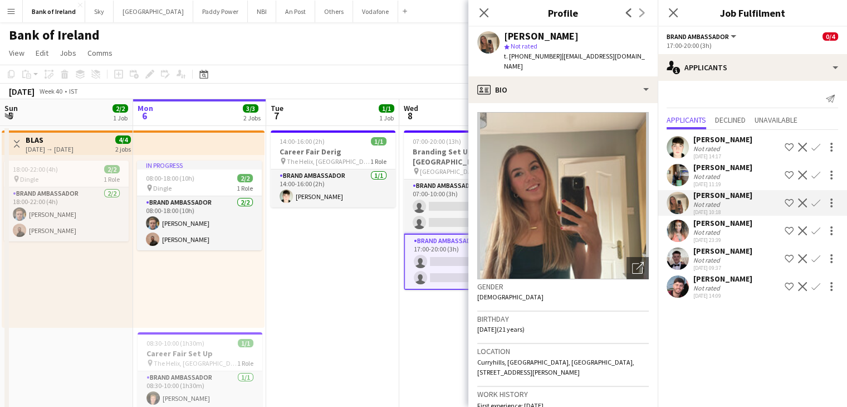
click at [676, 162] on div "David Hale Not rated 30-09-2025 11:19 Shortlist crew Decline Confirm" at bounding box center [752, 175] width 189 height 26
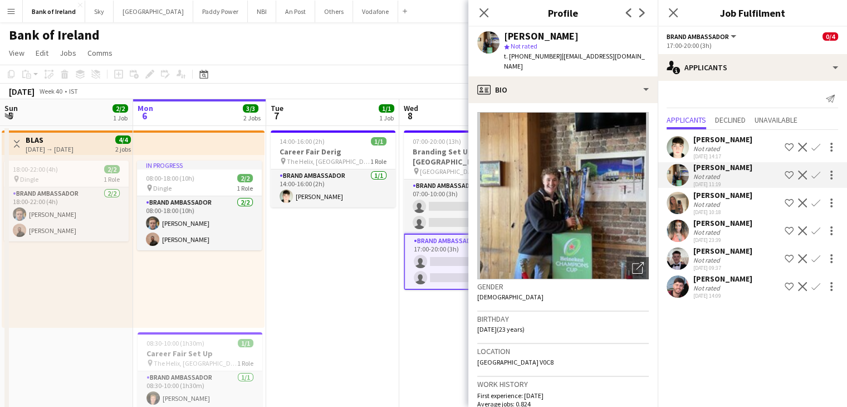
click at [675, 151] on app-user-avatar at bounding box center [678, 147] width 22 height 22
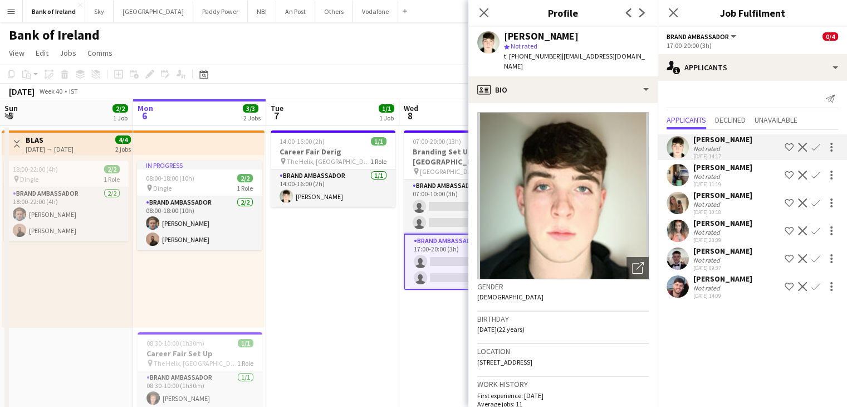
click at [679, 172] on app-user-avatar at bounding box center [678, 175] width 22 height 22
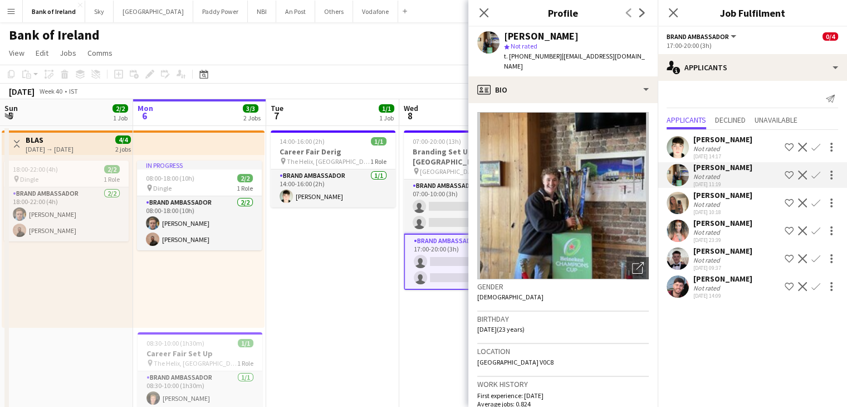
click at [676, 152] on app-user-avatar at bounding box center [678, 147] width 22 height 22
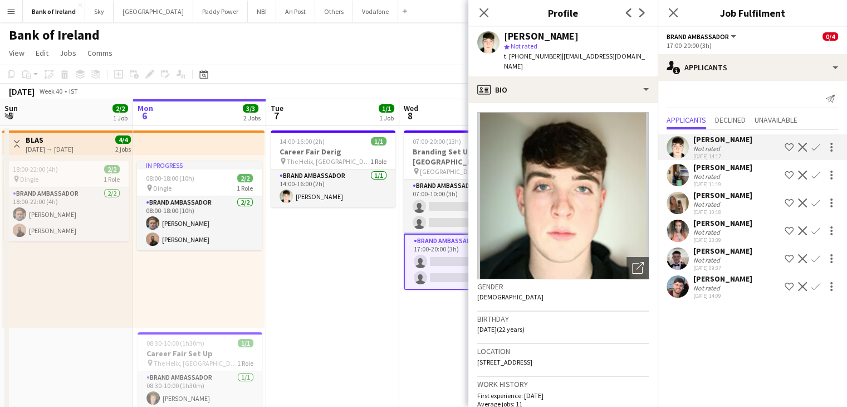
click at [443, 315] on app-date-cell "07:00-20:00 (13h) 0/4 Branding Set Up GRAD IRELAND pin RDS Hall 8 2 Roles Brand…" at bounding box center [465, 403] width 133 height 555
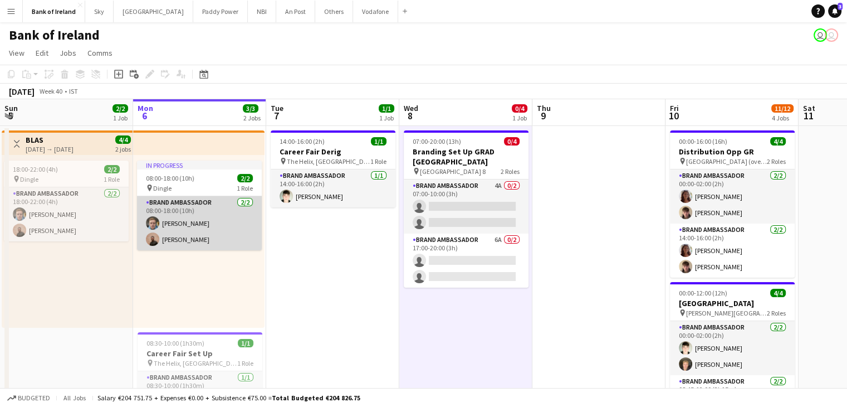
click at [191, 233] on app-card-role "Brand Ambassador 2/2 08:00-18:00 (10h) Dominik Morycki Andrew Ajetunmobi" at bounding box center [199, 223] width 125 height 54
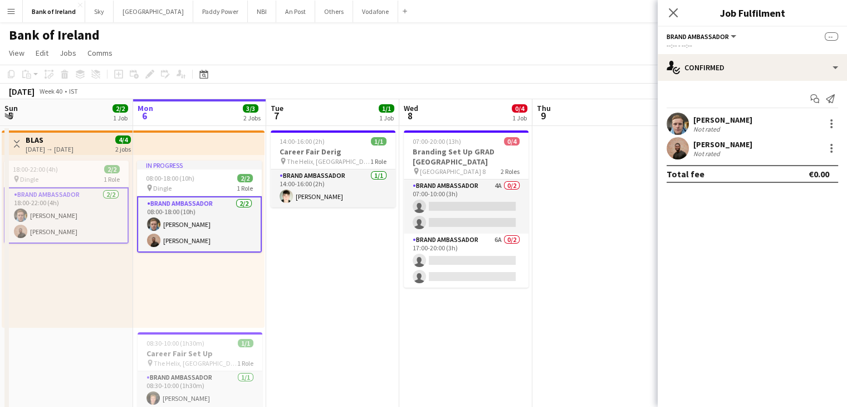
click at [679, 143] on app-user-avatar at bounding box center [678, 148] width 22 height 22
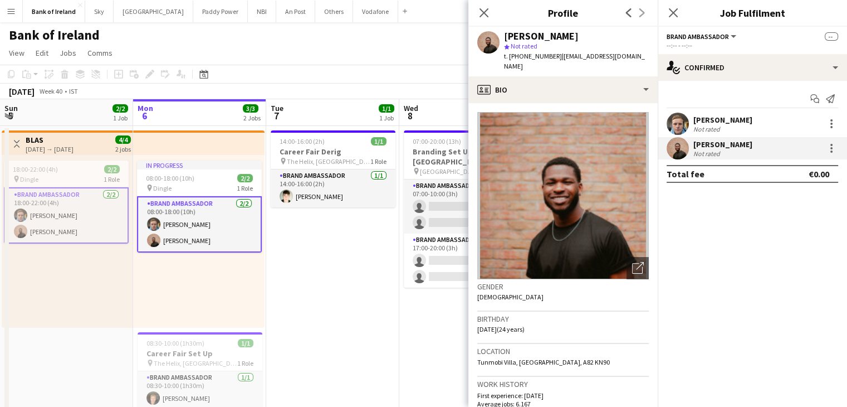
click at [670, 126] on app-user-avatar at bounding box center [678, 123] width 22 height 22
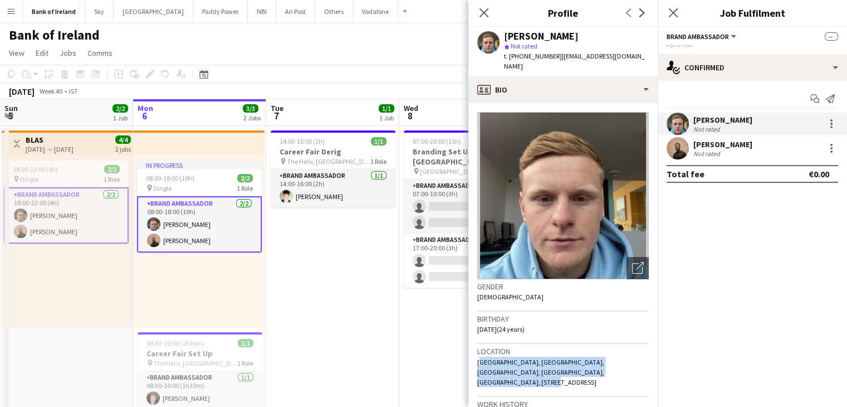
drag, startPoint x: 479, startPoint y: 351, endPoint x: 620, endPoint y: 358, distance: 141.6
click at [620, 358] on div "Location Moyne Upper, Enniscorthy, County Wexford, Y21 N2F5, Ireland, 165 Madei…" at bounding box center [563, 370] width 172 height 53
copy span "Moyne Upper, Enniscorthy, County Wexford, Y21 N2F5, Ireland, 165 Madeira oaks, …"
click at [427, 327] on app-date-cell "07:00-20:00 (13h) 0/4 Branding Set Up GRAD IRELAND pin RDS Hall 8 2 Roles Brand…" at bounding box center [465, 403] width 133 height 555
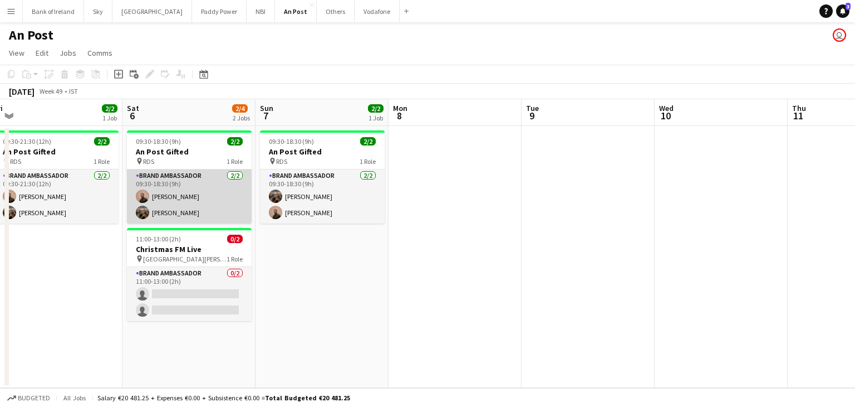
scroll to position [0, 277]
click at [227, 197] on app-card-role "Brand Ambassador [DATE] 09:30-18:30 (9h) [PERSON_NAME] [PERSON_NAME] Cramolich" at bounding box center [188, 196] width 125 height 54
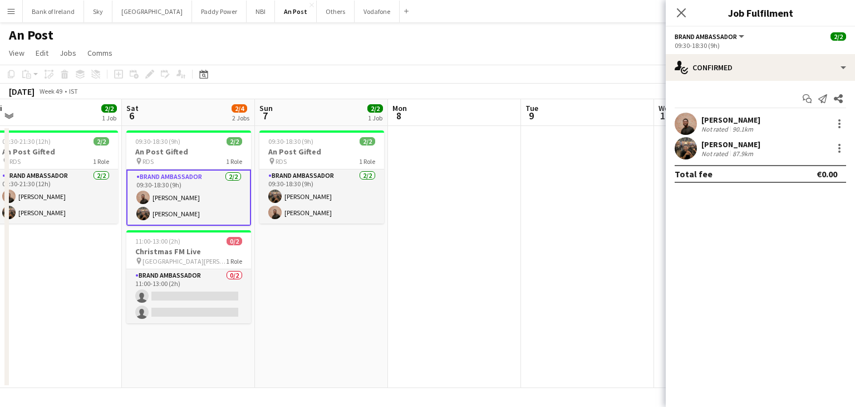
click at [693, 119] on app-user-avatar at bounding box center [686, 123] width 22 height 22
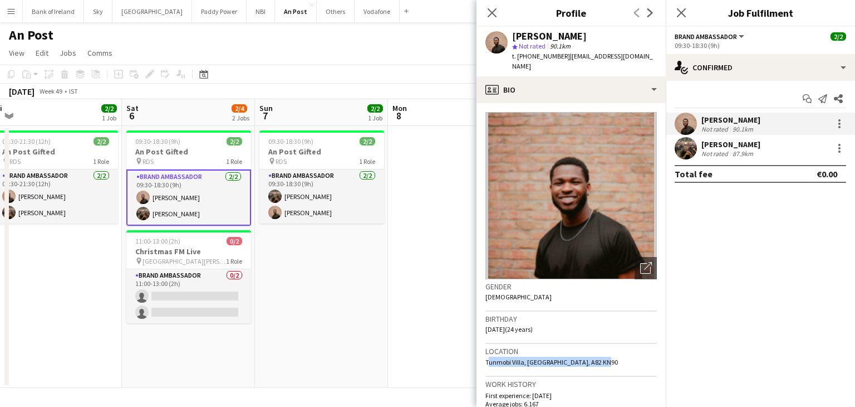
drag, startPoint x: 600, startPoint y: 348, endPoint x: 483, endPoint y: 355, distance: 116.6
click at [483, 355] on app-crew-profile-bio "Open photos pop-in Gender [DEMOGRAPHIC_DATA] Birthday [DEMOGRAPHIC_DATA] (24 ye…" at bounding box center [571, 255] width 189 height 304
copy span "Tunmobi Villa, [GEOGRAPHIC_DATA], A82 KN90"
click at [460, 330] on app-date-cell at bounding box center [454, 257] width 133 height 262
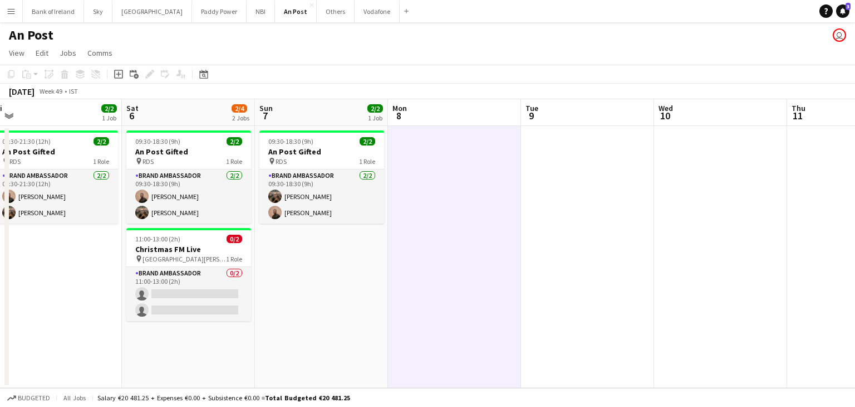
click at [16, 15] on button "Menu" at bounding box center [11, 11] width 22 height 22
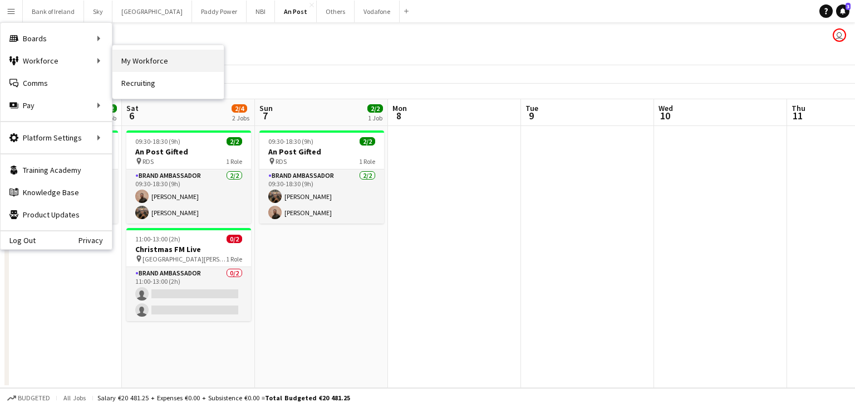
click at [127, 56] on link "My Workforce" at bounding box center [167, 61] width 111 height 22
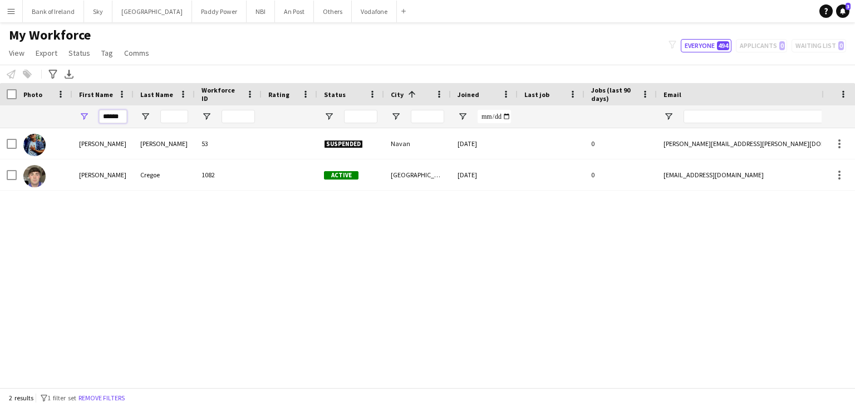
click at [123, 112] on input "******" at bounding box center [113, 116] width 28 height 13
click at [123, 111] on input "******" at bounding box center [113, 116] width 28 height 13
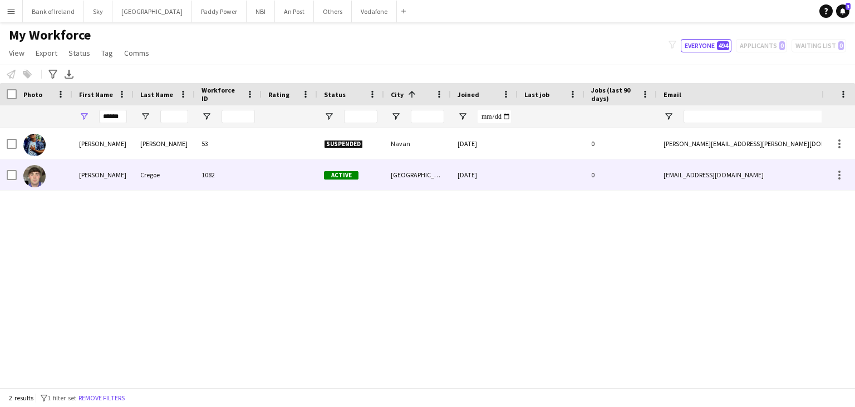
click at [39, 168] on img at bounding box center [34, 176] width 22 height 22
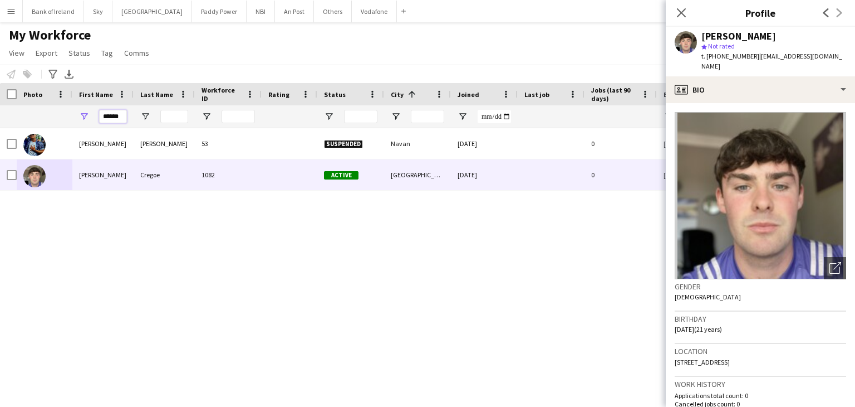
click at [118, 119] on input "******" at bounding box center [113, 116] width 28 height 13
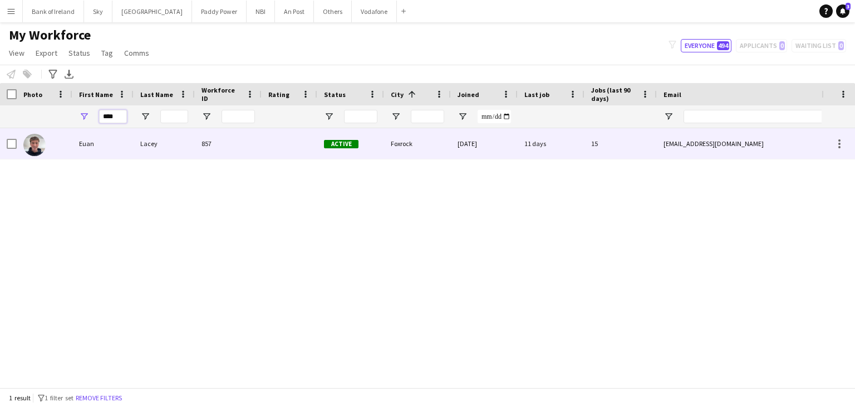
type input "****"
click at [171, 140] on div "Lacey" at bounding box center [164, 143] width 61 height 31
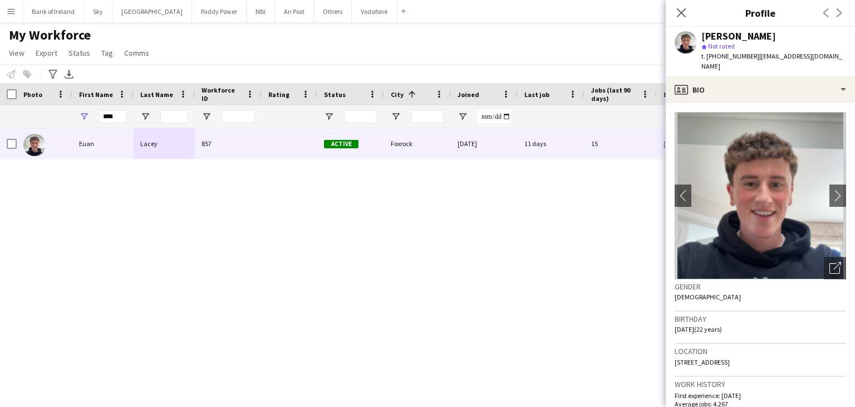
drag, startPoint x: 801, startPoint y: 351, endPoint x: 674, endPoint y: 355, distance: 127.0
click at [674, 355] on app-crew-profile-bio "chevron-left chevron-right Open photos pop-in Gender [DEMOGRAPHIC_DATA] Birthda…" at bounding box center [760, 255] width 189 height 304
copy span "[STREET_ADDRESS]"
